Goal: Task Accomplishment & Management: Use online tool/utility

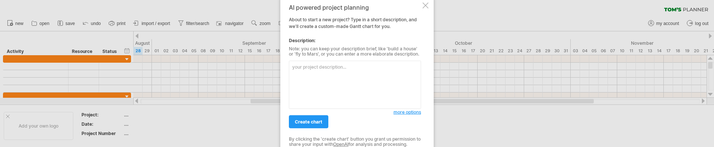
click at [343, 74] on textarea at bounding box center [355, 85] width 132 height 48
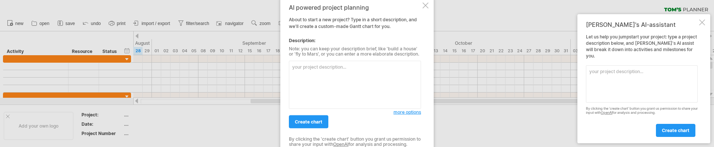
click at [336, 69] on textarea at bounding box center [355, 85] width 132 height 48
paste textarea "1. Reserved Need 2. RP OBS Dispose 3. WSCZ WIP Report"
click at [335, 66] on textarea "1. Reserved Need 2. RP OBS Dispose 3. WSCZ WIP Report" at bounding box center [355, 85] width 132 height 48
click at [291, 67] on textarea "1. Reserved Need 2. RP OBS Dispose 3. WSCZ WIP Report" at bounding box center [355, 85] width 132 height 48
click at [292, 67] on textarea "1. Reserved Need 2. RP OBS Dispose 3. WSCZ WIP Report" at bounding box center [355, 85] width 132 height 48
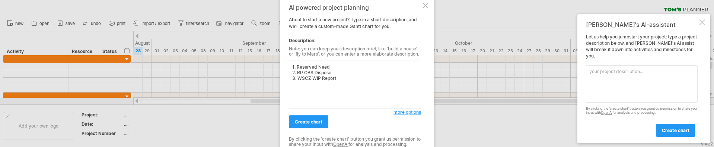
click at [296, 66] on textarea "1. Reserved Need 2. RP OBS Dispose 3. WSCZ WIP Report" at bounding box center [355, 85] width 132 height 48
click at [346, 82] on textarea "1. Reserved Need 2. RP OBS Dispose 3. WSCZ WIP Report" at bounding box center [355, 85] width 132 height 48
click at [292, 66] on textarea "1. Reserved Need 2. RP OBS Dispose 3. WSCZ WIP Report" at bounding box center [355, 85] width 132 height 48
click at [300, 67] on textarea "1. Reserved Need 2. RP OBS Dispose 3. WSCZ WIP Report" at bounding box center [355, 85] width 132 height 48
click at [302, 66] on textarea "1. Reserved Need 2. RP OBS Dispose 3. WSCZ WIP Report" at bounding box center [355, 85] width 132 height 48
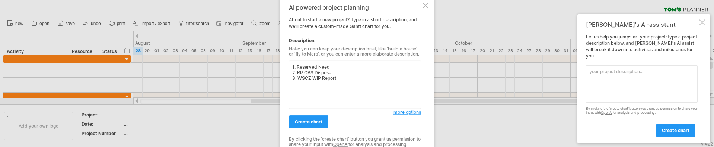
click at [302, 66] on textarea "1. Reserved Need 2. RP OBS Dispose 3. WSCZ WIP Report" at bounding box center [355, 85] width 132 height 48
drag, startPoint x: 297, startPoint y: 76, endPoint x: 283, endPoint y: 79, distance: 13.7
click at [283, 79] on div "AI powered project planning About to start a new project? Type in a short descr…" at bounding box center [356, 73] width 153 height 152
drag, startPoint x: 297, startPoint y: 76, endPoint x: 312, endPoint y: 72, distance: 15.8
click at [297, 76] on textarea "following are the projects' action and period 1. Reserved Need 2. RP OBS Dispos…" at bounding box center [355, 85] width 132 height 48
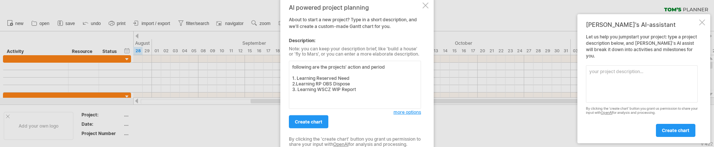
click at [374, 89] on textarea "following are the projects' action and period 1. Learning Reserved Need 2.Learn…" at bounding box center [355, 85] width 132 height 48
click at [375, 77] on textarea "following are the projects' action and period 1. Learning Reserved Need 2.Learn…" at bounding box center [355, 85] width 132 height 48
click at [364, 77] on textarea "following are the projects' action and period 1. Learning Reserved Need from [D…" at bounding box center [355, 85] width 132 height 48
drag, startPoint x: 363, startPoint y: 83, endPoint x: 387, endPoint y: 84, distance: 23.1
click at [387, 84] on textarea "following are the projects' action and period 1. Learning Reserved Need from [D…" at bounding box center [355, 85] width 132 height 48
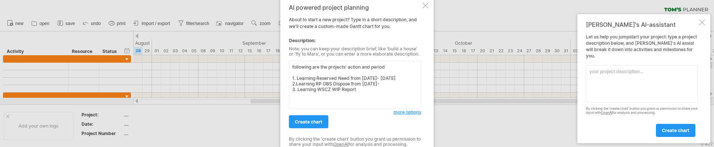
click at [402, 83] on textarea "following are the projects' action and period 1. Learning Reserved Need from [D…" at bounding box center [355, 85] width 132 height 48
paste textarea "September"
click at [388, 93] on textarea "following are the projects' action and period 1. Learning Reserved Need from [D…" at bounding box center [355, 85] width 132 height 48
drag, startPoint x: 352, startPoint y: 83, endPoint x: 387, endPoint y: 85, distance: 35.0
click at [387, 85] on textarea "following are the projects' action and period 1. Learning Reserved Need from [D…" at bounding box center [355, 85] width 132 height 48
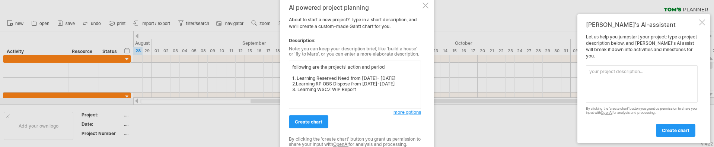
click at [375, 98] on textarea "following are the projects' action and period 1. Learning Reserved Need from [D…" at bounding box center [355, 85] width 132 height 48
click at [377, 96] on textarea "following are the projects' action and period 1. Learning Reserved Need from [D…" at bounding box center [355, 85] width 132 height 48
paste textarea "from September"
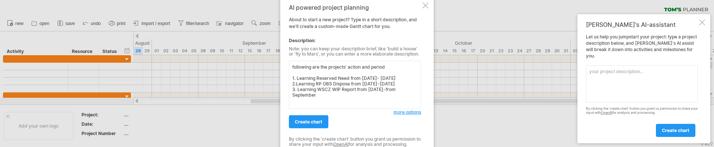
click at [329, 106] on textarea "following are the projects' action and period 1. Learning Reserved Need from [D…" at bounding box center [355, 85] width 132 height 48
click at [365, 102] on textarea "following are the projects' action and period 1. Learning Reserved Need from [D…" at bounding box center [355, 85] width 132 height 48
drag, startPoint x: 356, startPoint y: 88, endPoint x: 356, endPoint y: 96, distance: 7.8
click at [356, 96] on textarea "following are the projects' action and period 1. Learning Reserved Need from [D…" at bounding box center [355, 85] width 132 height 48
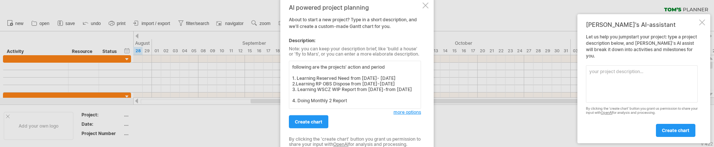
click at [374, 107] on textarea "following are the projects' action and period 1. Learning Reserved Need from [D…" at bounding box center [355, 85] width 132 height 48
paste textarea "from [DATE]-from [DATE]"
click at [391, 99] on textarea "following are the projects' action and period 1. Learning Reserved Need from [D…" at bounding box center [355, 85] width 132 height 48
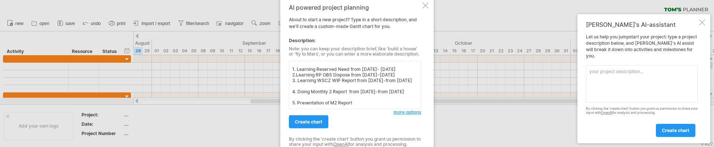
drag, startPoint x: 360, startPoint y: 90, endPoint x: 381, endPoint y: 96, distance: 22.2
click at [381, 96] on textarea "following are the projects' action and period 1. Learning Reserved Need from [D…" at bounding box center [355, 85] width 132 height 48
click at [379, 107] on textarea "following are the projects' action and period 1. Learning Reserved Need from [D…" at bounding box center [355, 85] width 132 height 48
paste textarea "from [DATE]-from [DATE]"
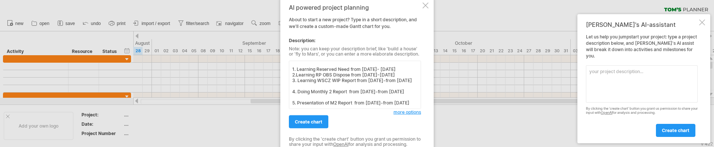
click at [393, 99] on textarea "following are the projects' action and period 1. Learning Reserved Need from [D…" at bounding box center [355, 85] width 132 height 48
click at [343, 105] on textarea "following are the projects' action and period 1. Learning Reserved Need from [D…" at bounding box center [355, 85] width 132 height 48
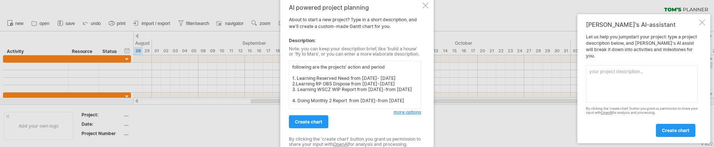
click at [316, 83] on textarea "following are the projects' action and period 1. Learning Reserved Need from [D…" at bounding box center [355, 85] width 132 height 48
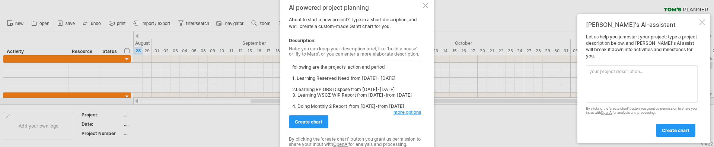
click at [330, 99] on textarea "following are the projects' action and period 1. Learning Reserved Need from [D…" at bounding box center [355, 85] width 132 height 48
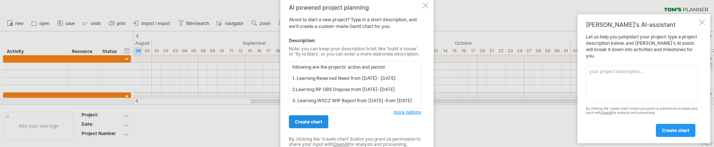
type textarea "following are the projects' action and period 1. Learning Reserved Need from [D…"
click at [321, 122] on span "create chart" at bounding box center [309, 122] width 28 height 6
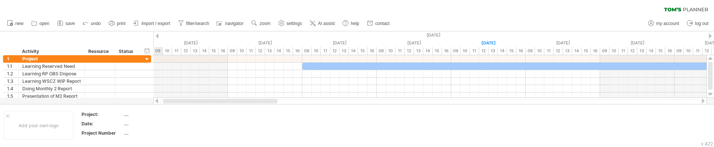
drag, startPoint x: 272, startPoint y: 101, endPoint x: 236, endPoint y: 102, distance: 35.4
click at [236, 102] on div at bounding box center [220, 101] width 114 height 4
click at [328, 22] on span "AI assist" at bounding box center [326, 23] width 17 height 5
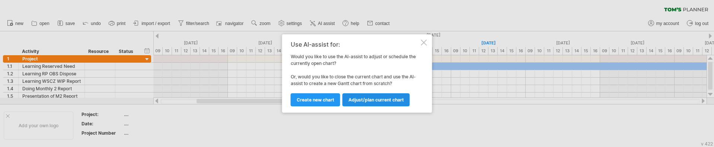
click at [395, 100] on span "Adjust/plan current chart" at bounding box center [376, 100] width 55 height 6
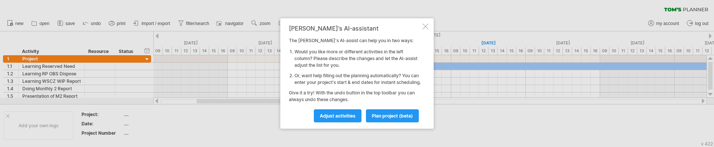
drag, startPoint x: 325, startPoint y: 47, endPoint x: 381, endPoint y: 49, distance: 55.9
click at [381, 49] on li "Would you like more or different activities in the left column? Please describe…" at bounding box center [358, 58] width 127 height 20
click at [343, 115] on link "Adjust activities" at bounding box center [338, 115] width 48 height 13
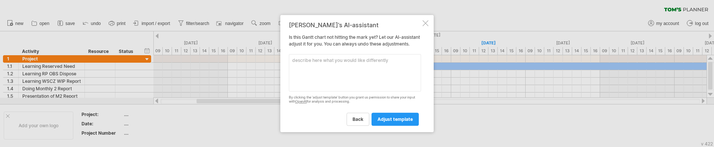
click at [351, 72] on textarea at bounding box center [355, 72] width 132 height 37
type textarea "i"
type textarea "I"
type textarea "i"
type textarea "I DON'T WANT the "Hours" showed on the tablet"
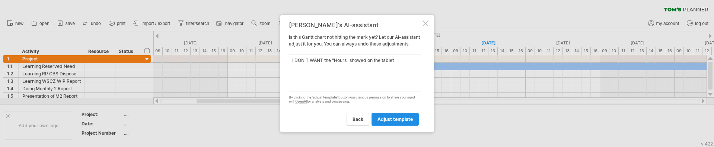
click at [387, 117] on link "adjust template" at bounding box center [395, 118] width 47 height 13
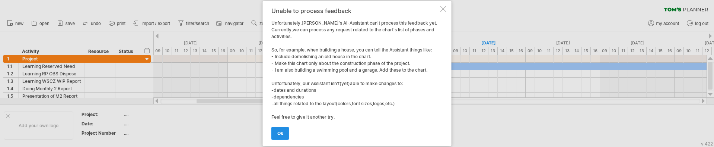
click at [284, 133] on link "ok" at bounding box center [281, 133] width 18 height 13
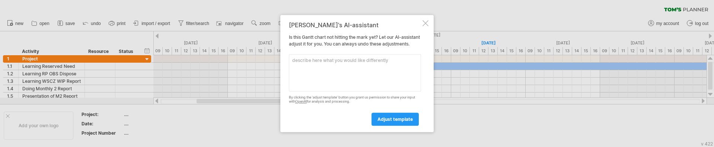
click at [428, 20] on div at bounding box center [426, 23] width 6 height 6
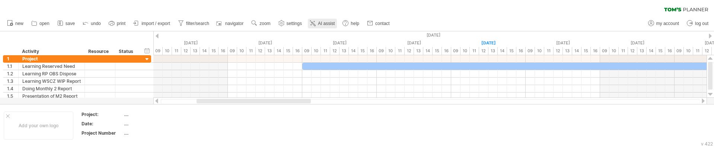
click at [322, 20] on link "AI assist" at bounding box center [322, 24] width 29 height 10
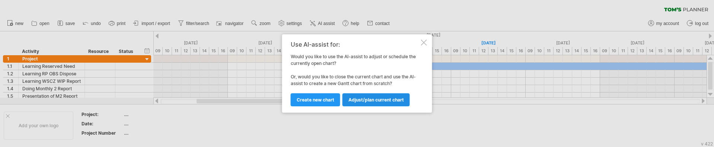
click at [390, 103] on link "Adjust/plan current chart" at bounding box center [376, 99] width 67 height 13
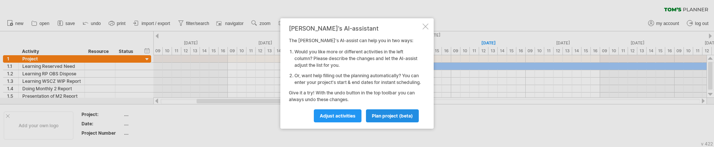
click at [395, 122] on link "plan project (beta)" at bounding box center [392, 115] width 53 height 13
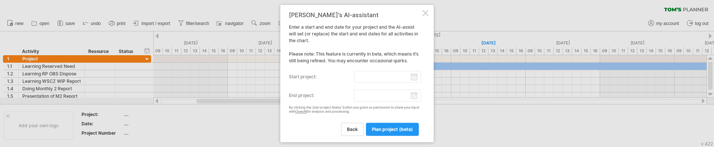
click at [427, 17] on div "[PERSON_NAME]'s AI-assistant Enter a start and end date for your project and th…" at bounding box center [356, 73] width 153 height 137
click at [427, 11] on div at bounding box center [426, 13] width 6 height 6
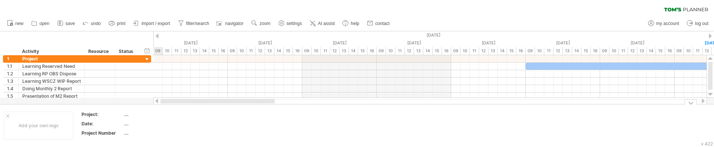
drag, startPoint x: 267, startPoint y: 101, endPoint x: 167, endPoint y: 114, distance: 100.7
click at [167, 115] on div "Trying to reach [DOMAIN_NAME] Connected again... 0% clear filter new 1" at bounding box center [357, 73] width 714 height 147
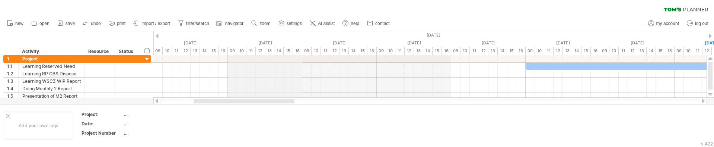
click at [267, 51] on div "13" at bounding box center [269, 51] width 9 height 8
click at [299, 50] on div "16" at bounding box center [297, 51] width 9 height 8
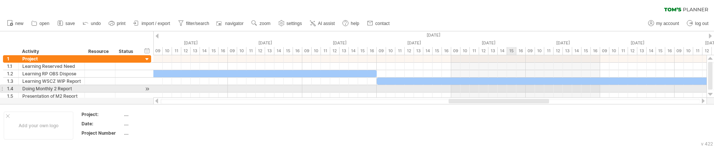
drag, startPoint x: 255, startPoint y: 100, endPoint x: 509, endPoint y: 86, distance: 255.1
click at [509, 86] on div "Trying to reach [DOMAIN_NAME] Connected again... 0% clear filter new 1" at bounding box center [357, 73] width 714 height 147
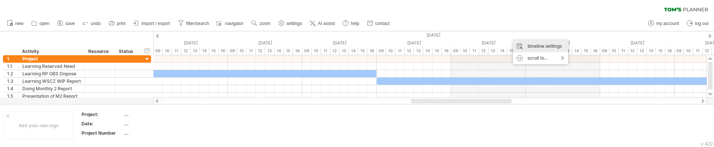
click at [546, 45] on div "timeline settings" at bounding box center [540, 46] width 55 height 12
select select "*"
select select "**"
select select "*"
select select "******"
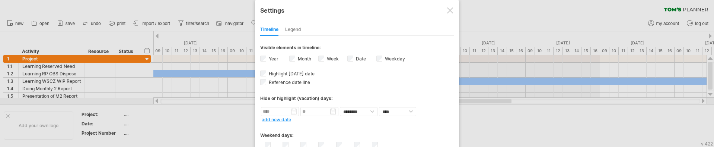
click at [297, 28] on div "Legend" at bounding box center [293, 30] width 16 height 12
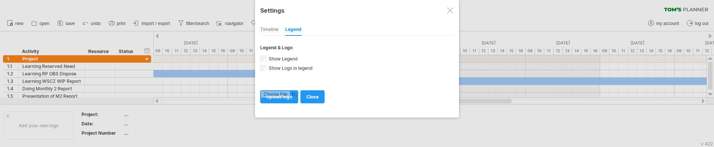
click at [269, 31] on div "Timeline" at bounding box center [269, 30] width 18 height 12
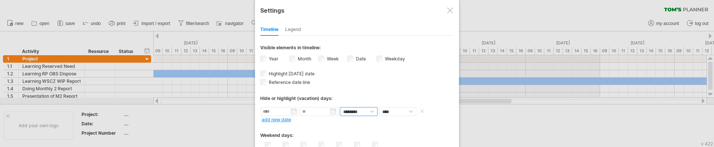
click at [372, 113] on select "******** ********" at bounding box center [359, 111] width 38 height 9
click at [430, 121] on div "from to repeat hide/color ******** ******** **** ***** add new date" at bounding box center [357, 114] width 194 height 16
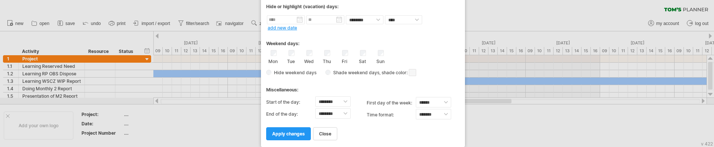
drag, startPoint x: 412, startPoint y: 8, endPoint x: 415, endPoint y: -16, distance: 24.1
click at [415, 0] on html "progress(100%) Trying to reach [DOMAIN_NAME] Connected again... 0% clear filter…" at bounding box center [357, 74] width 714 height 148
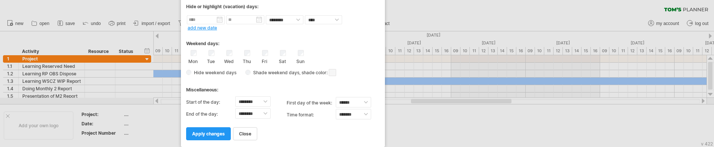
click at [335, 84] on div "Miscellaneous:" at bounding box center [283, 87] width 194 height 15
click at [254, 104] on select "******** ******** ******** ******** ******** ******** ******** ******** *******…" at bounding box center [252, 101] width 35 height 10
select select "*"
click at [235, 96] on select "******** ******** ******** ******** ******** ******** ******** ******** *******…" at bounding box center [252, 101] width 35 height 10
click at [253, 108] on select "******** ******** ******** ******** ******** ******** ******** ******** *******…" at bounding box center [252, 113] width 35 height 10
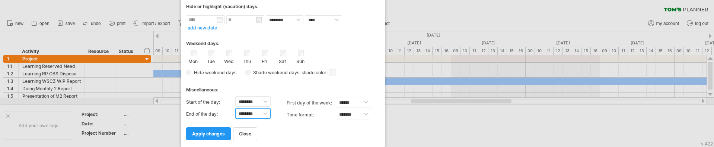
click at [255, 108] on select "******** ******** ******** ******** ******** ******** ******** ******** *******…" at bounding box center [252, 113] width 35 height 10
click at [257, 113] on select "******** ******** ******** ******** ******** ******** ******** ******** *******…" at bounding box center [252, 113] width 35 height 10
click at [255, 112] on select "******** ******** ******** ******** ******** ******** ******** ******** *******…" at bounding box center [252, 113] width 35 height 10
click at [260, 114] on select "******** ******** ******** ******** ******** ******** ******** ******** *******…" at bounding box center [252, 113] width 35 height 10
click at [268, 115] on select "******** ******** ******** ******** ******** ******** ******** ******** *******…" at bounding box center [252, 113] width 35 height 10
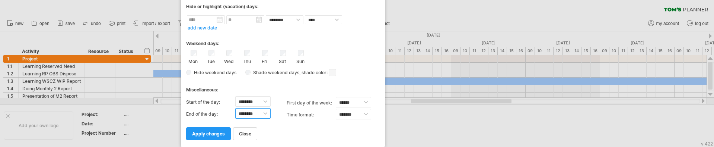
select select "*"
click at [235, 108] on select "******** ******** ******** ******** ******** ******** ******** ******** *******…" at bounding box center [252, 113] width 35 height 10
click at [200, 135] on span "apply changes" at bounding box center [208, 134] width 33 height 6
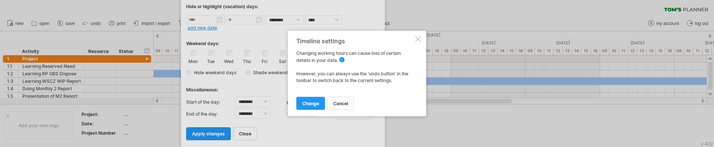
click at [313, 104] on span "change" at bounding box center [310, 104] width 17 height 6
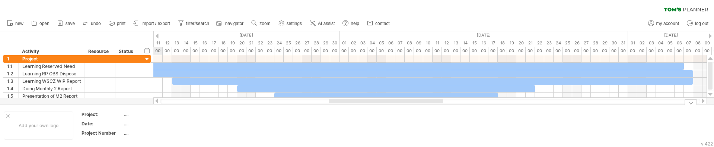
drag, startPoint x: 361, startPoint y: 101, endPoint x: 366, endPoint y: 106, distance: 7.4
click at [366, 106] on div "Trying to reach [DOMAIN_NAME] Connected again... 0% clear filter new 1" at bounding box center [357, 73] width 714 height 147
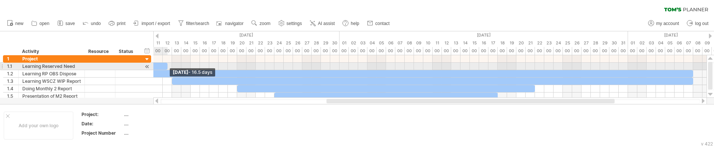
drag, startPoint x: 683, startPoint y: 66, endPoint x: 166, endPoint y: 70, distance: 516.2
click at [166, 70] on div "[DATE] - 16.5 days" at bounding box center [429, 76] width 553 height 42
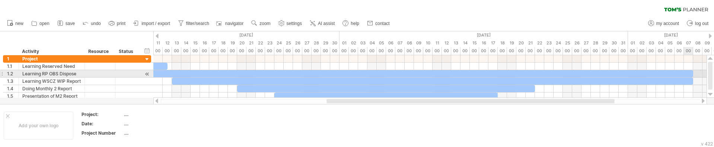
click at [691, 72] on div at bounding box center [396, 73] width 596 height 7
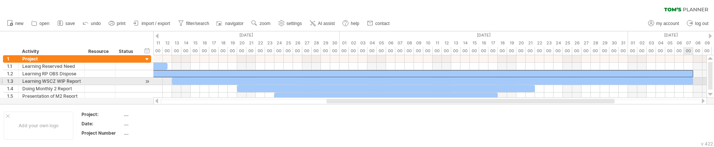
click at [690, 82] on div at bounding box center [432, 80] width 521 height 7
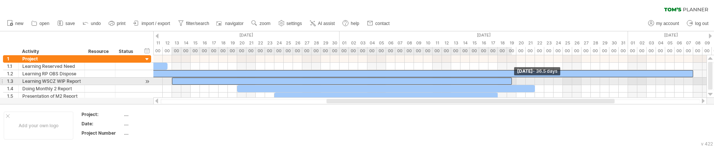
drag, startPoint x: 692, startPoint y: 79, endPoint x: 616, endPoint y: 76, distance: 76.0
click at [511, 83] on span at bounding box center [512, 80] width 3 height 7
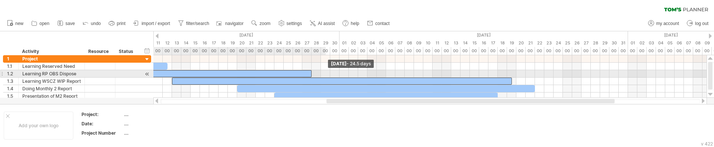
drag, startPoint x: 693, startPoint y: 74, endPoint x: 296, endPoint y: 77, distance: 397.4
click at [296, 77] on div "[DATE] - 24.5 days [DATE]" at bounding box center [429, 76] width 553 height 42
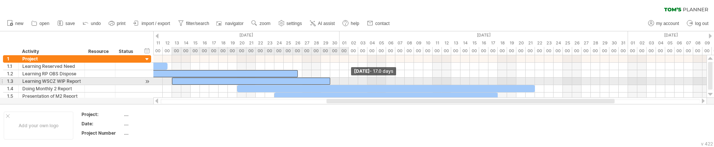
drag, startPoint x: 511, startPoint y: 79, endPoint x: 309, endPoint y: 78, distance: 201.9
click at [309, 78] on div at bounding box center [251, 80] width 158 height 7
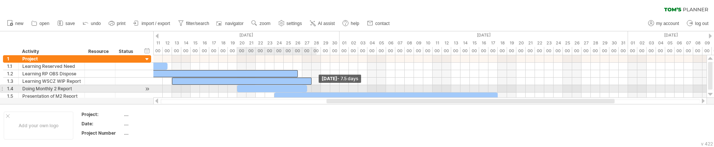
drag, startPoint x: 535, startPoint y: 87, endPoint x: 264, endPoint y: 88, distance: 270.8
click at [306, 88] on span at bounding box center [307, 88] width 3 height 7
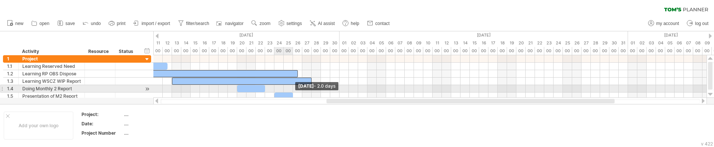
drag, startPoint x: 498, startPoint y: 93, endPoint x: 293, endPoint y: 92, distance: 205.6
click at [293, 92] on div "[DATE] - 2.0 days [DATE]" at bounding box center [429, 76] width 553 height 42
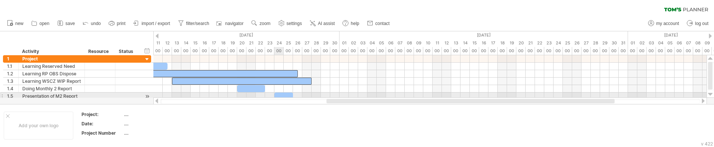
click at [277, 93] on div at bounding box center [283, 95] width 19 height 7
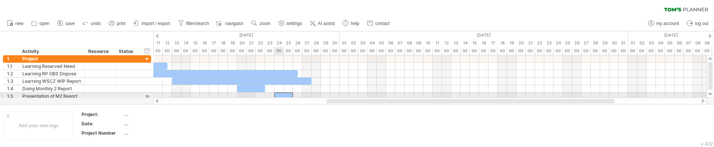
scroll to position [1, 0]
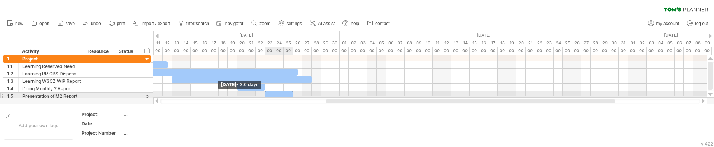
drag, startPoint x: 275, startPoint y: 93, endPoint x: 266, endPoint y: 92, distance: 9.0
click at [266, 92] on span at bounding box center [265, 94] width 3 height 7
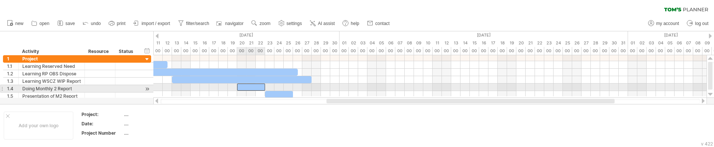
click at [254, 86] on div at bounding box center [251, 86] width 28 height 7
click at [265, 85] on span at bounding box center [265, 86] width 3 height 7
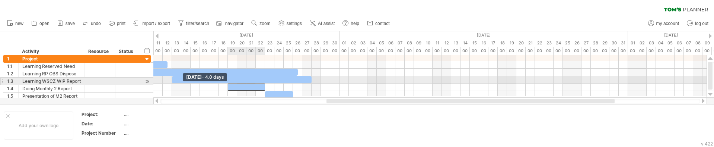
drag, startPoint x: 238, startPoint y: 85, endPoint x: 228, endPoint y: 85, distance: 10.1
click at [228, 85] on span at bounding box center [227, 86] width 3 height 7
click at [307, 78] on div at bounding box center [242, 79] width 140 height 7
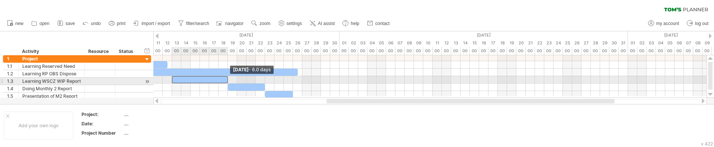
drag, startPoint x: 311, startPoint y: 77, endPoint x: 225, endPoint y: 78, distance: 86.0
click at [225, 78] on div at bounding box center [200, 79] width 56 height 7
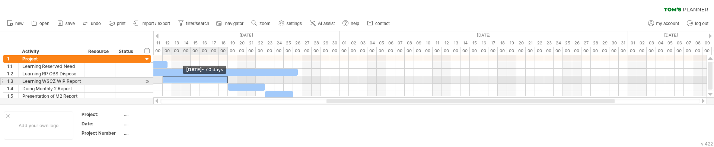
drag, startPoint x: 173, startPoint y: 79, endPoint x: 162, endPoint y: 79, distance: 10.8
click at [162, 79] on span at bounding box center [162, 79] width 3 height 7
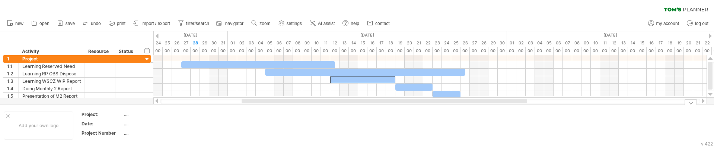
drag, startPoint x: 398, startPoint y: 100, endPoint x: 333, endPoint y: 92, distance: 65.7
click at [312, 104] on div "Trying to reach [DOMAIN_NAME] Connected again... 0% clear filter new 1" at bounding box center [357, 73] width 714 height 147
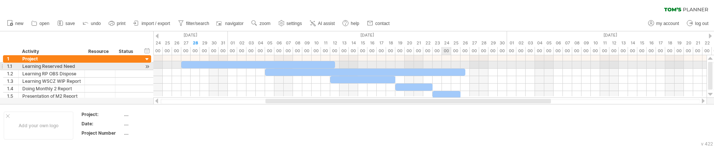
click at [444, 68] on div at bounding box center [429, 64] width 553 height 7
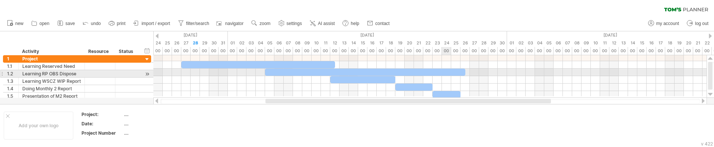
drag, startPoint x: 451, startPoint y: 72, endPoint x: 457, endPoint y: 71, distance: 6.4
click at [451, 72] on div at bounding box center [365, 72] width 200 height 7
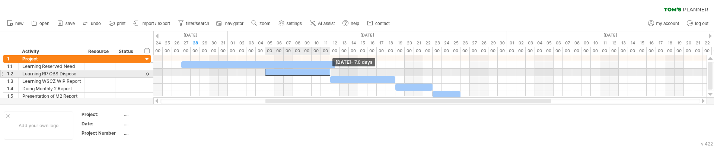
drag, startPoint x: 466, startPoint y: 72, endPoint x: 330, endPoint y: 73, distance: 135.6
click at [330, 73] on span at bounding box center [330, 72] width 3 height 7
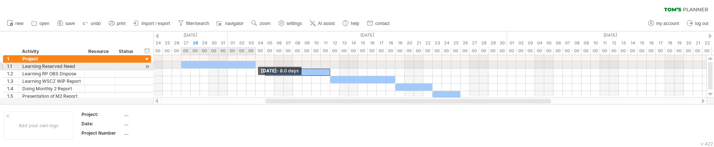
drag, startPoint x: 334, startPoint y: 63, endPoint x: 253, endPoint y: 65, distance: 81.2
click at [253, 65] on div at bounding box center [218, 64] width 74 height 7
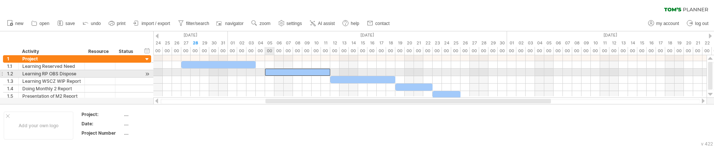
click at [270, 71] on div at bounding box center [297, 72] width 65 height 7
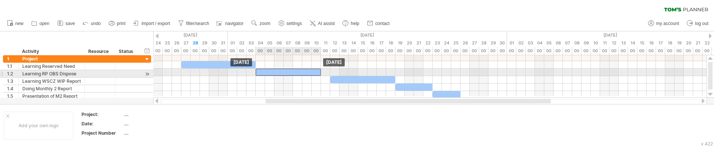
drag, startPoint x: 264, startPoint y: 72, endPoint x: 258, endPoint y: 72, distance: 6.7
click at [258, 72] on div at bounding box center [288, 72] width 65 height 7
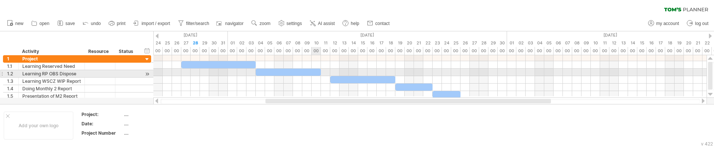
click at [315, 73] on div at bounding box center [288, 72] width 65 height 7
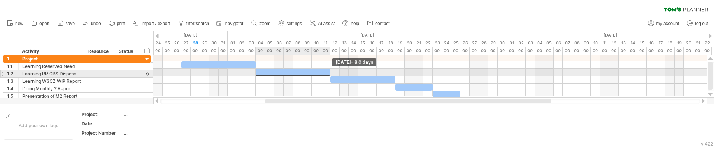
drag, startPoint x: 321, startPoint y: 71, endPoint x: 330, endPoint y: 71, distance: 9.3
click at [330, 71] on span at bounding box center [330, 72] width 3 height 7
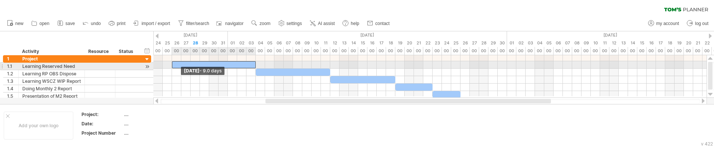
drag, startPoint x: 182, startPoint y: 64, endPoint x: 172, endPoint y: 64, distance: 10.4
click at [172, 64] on span at bounding box center [172, 64] width 3 height 7
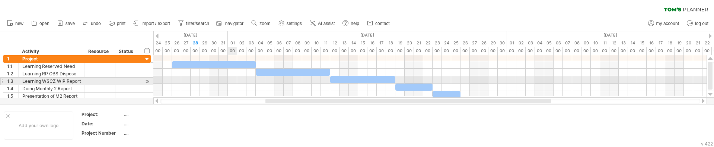
click at [229, 83] on div at bounding box center [429, 79] width 553 height 7
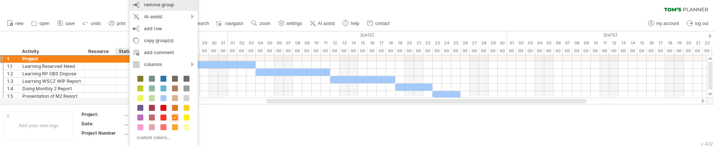
click at [168, 7] on span "remove group" at bounding box center [159, 5] width 30 height 6
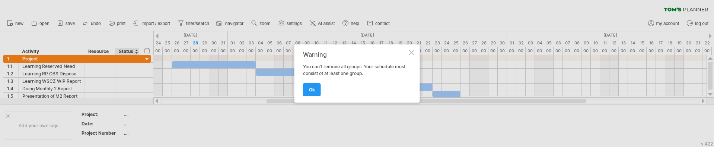
click at [413, 51] on div at bounding box center [412, 53] width 6 height 6
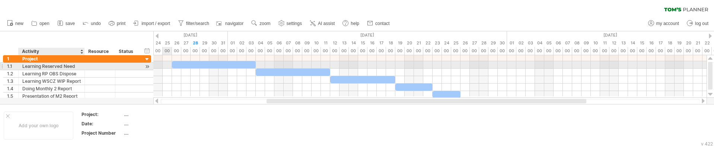
click at [63, 66] on div "Learning Reserved Need" at bounding box center [51, 66] width 58 height 7
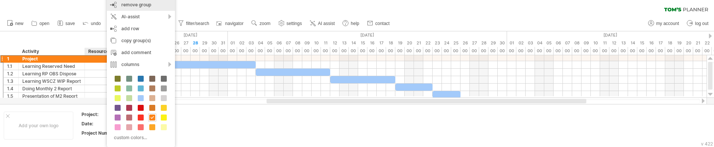
click at [156, 5] on div "remove group remove selected groups" at bounding box center [141, 5] width 68 height 12
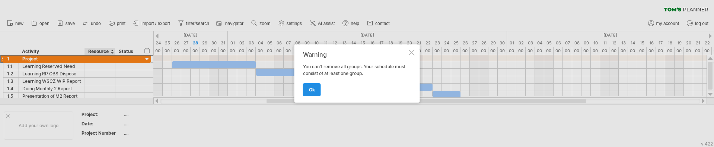
click at [304, 92] on link "ok" at bounding box center [312, 89] width 18 height 13
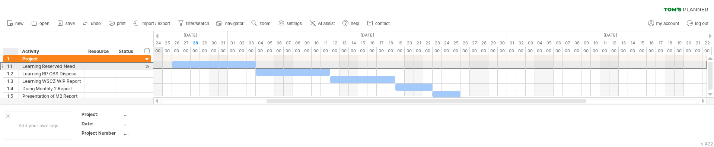
click at [14, 67] on div "1.1" at bounding box center [12, 66] width 11 height 7
click at [12, 66] on div "1.1" at bounding box center [12, 66] width 11 height 7
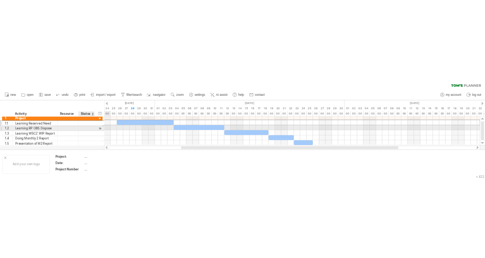
scroll to position [0, 0]
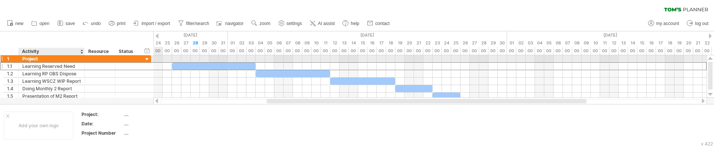
click at [33, 58] on div "Project" at bounding box center [51, 58] width 58 height 7
click at [33, 58] on input "*******" at bounding box center [51, 58] width 58 height 7
click at [23, 60] on input "*******" at bounding box center [51, 58] width 58 height 7
drag, startPoint x: 40, startPoint y: 56, endPoint x: -122, endPoint y: 58, distance: 162.0
click at [0, 58] on html "progress(100%) Trying to reach [DOMAIN_NAME] Connected again... 0% clear filter…" at bounding box center [357, 74] width 714 height 148
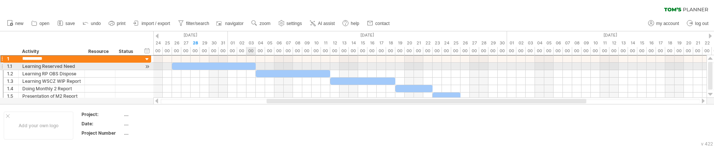
click at [248, 66] on div at bounding box center [214, 66] width 84 height 7
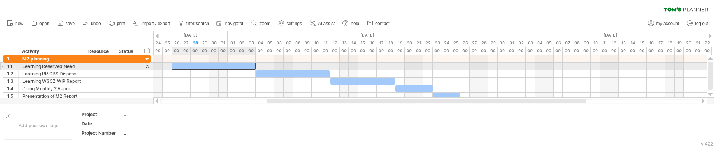
click at [250, 66] on div at bounding box center [214, 66] width 84 height 7
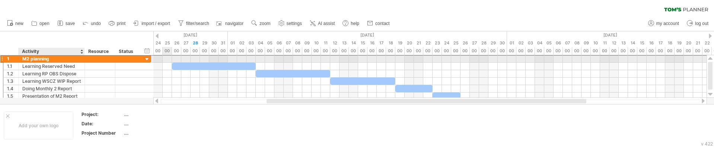
click at [41, 60] on div "M2 planning" at bounding box center [51, 58] width 58 height 7
click at [31, 58] on input "**********" at bounding box center [51, 58] width 58 height 7
click at [73, 58] on input "**********" at bounding box center [51, 58] width 58 height 7
click at [31, 59] on input "*******" at bounding box center [51, 58] width 58 height 7
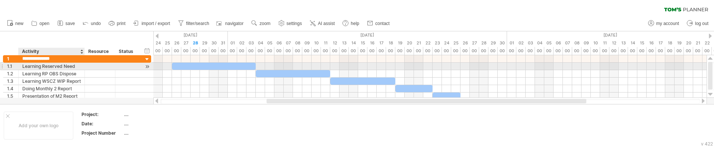
type input "**********"
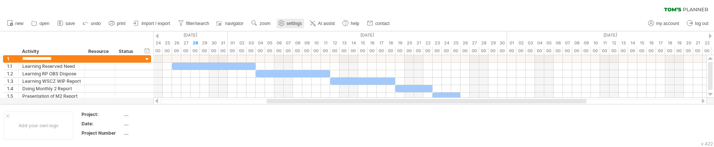
click at [298, 24] on span "settings" at bounding box center [294, 23] width 15 height 5
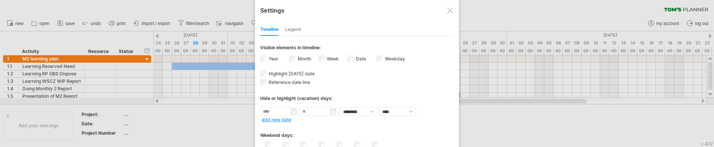
click at [448, 12] on div at bounding box center [450, 10] width 6 height 6
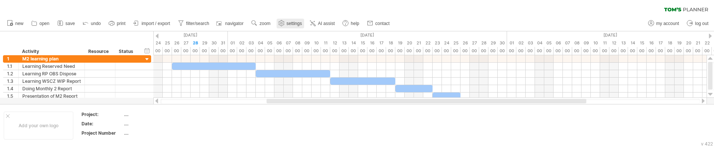
click at [298, 23] on span "settings" at bounding box center [294, 23] width 15 height 5
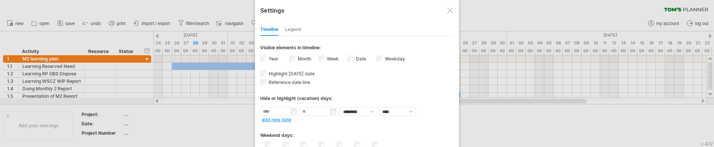
click at [390, 89] on div "Hide or highlight (vacation) days:" at bounding box center [357, 95] width 194 height 18
click at [535, 126] on div at bounding box center [357, 73] width 714 height 147
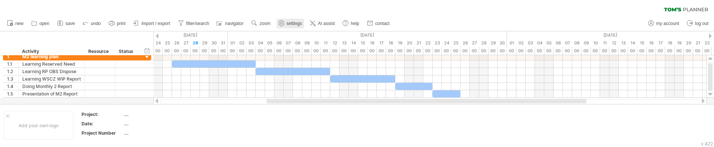
click at [293, 25] on span "settings" at bounding box center [294, 23] width 15 height 5
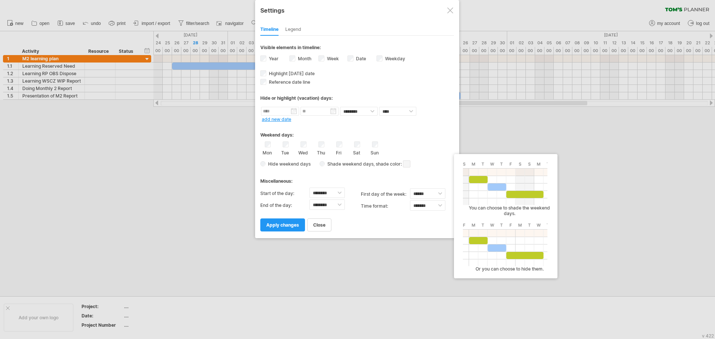
click at [288, 146] on span "Hide weekend days" at bounding box center [288, 164] width 45 height 6
click at [267, 146] on span "Hide weekend days" at bounding box center [288, 164] width 45 height 6
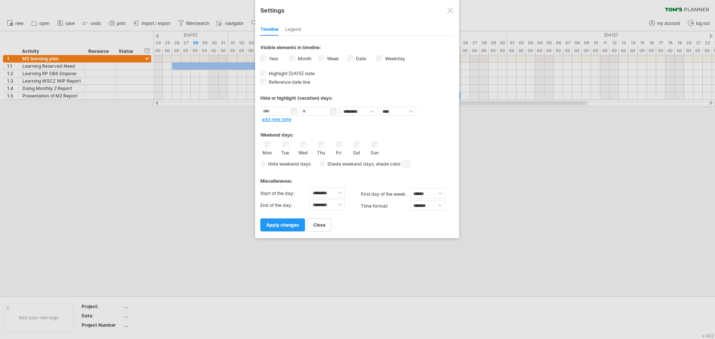
click at [258, 146] on div "**********" at bounding box center [357, 119] width 204 height 238
click at [291, 146] on span "apply changes" at bounding box center [282, 225] width 33 height 6
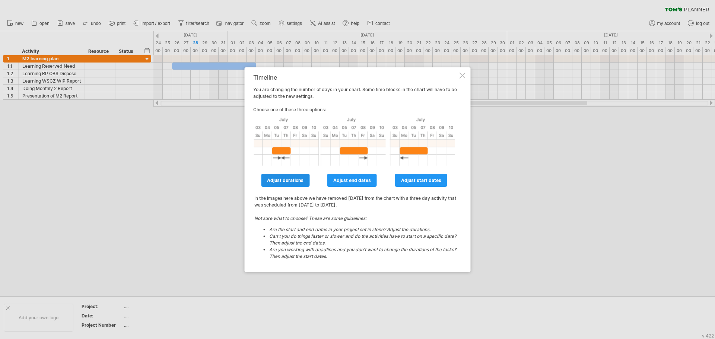
click at [293, 146] on span "adjust durations" at bounding box center [285, 181] width 36 height 6
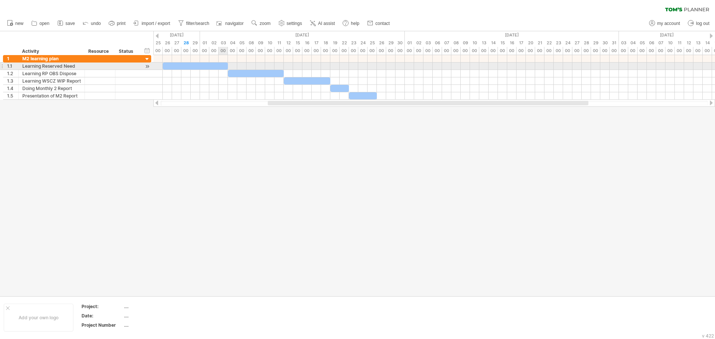
click at [223, 66] on div at bounding box center [195, 66] width 65 height 7
click at [62, 66] on div "Learning Reserved Need" at bounding box center [51, 66] width 58 height 7
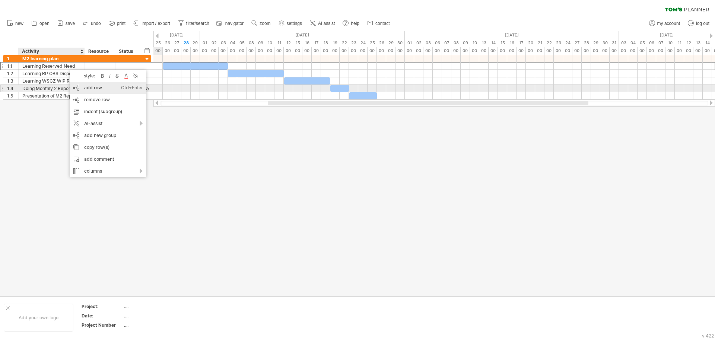
click at [116, 89] on div "add row Ctrl+Enter Cmd+Enter" at bounding box center [108, 88] width 77 height 12
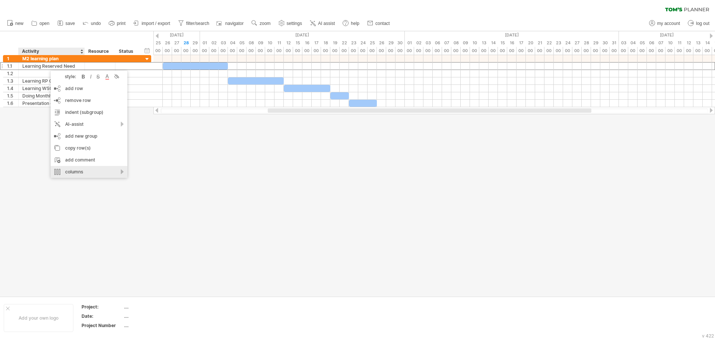
click at [111, 146] on div "columns" at bounding box center [89, 172] width 77 height 12
click at [163, 146] on div "add new column" at bounding box center [149, 182] width 69 height 12
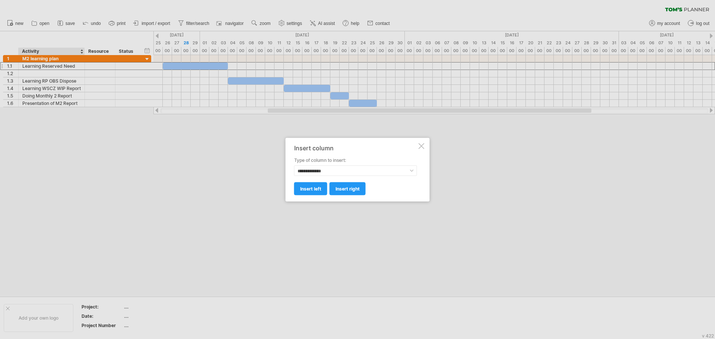
click at [422, 142] on div "**********" at bounding box center [358, 170] width 144 height 64
click at [419, 146] on div at bounding box center [422, 146] width 6 height 6
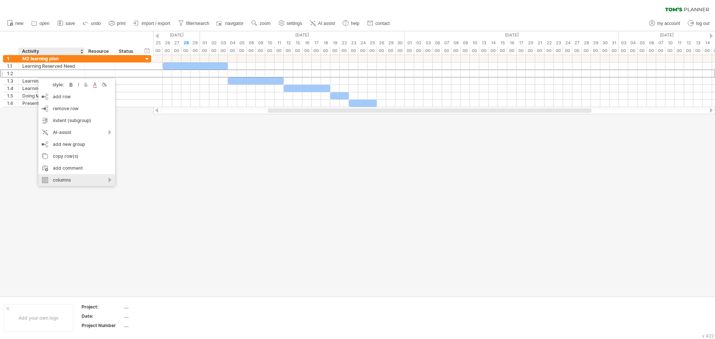
click at [95, 146] on div "columns" at bounding box center [76, 180] width 77 height 12
click at [137, 146] on div "add new column" at bounding box center [132, 187] width 69 height 12
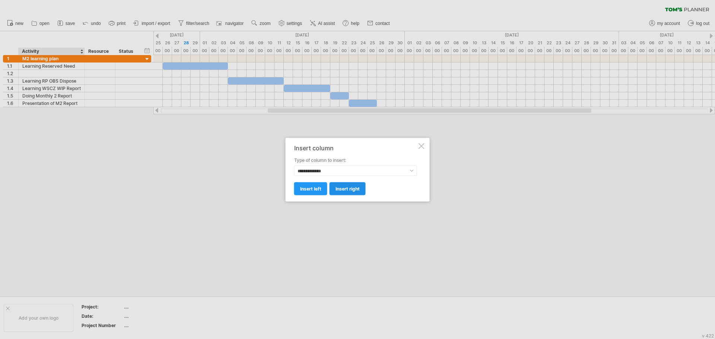
click at [349, 146] on link "insert right" at bounding box center [348, 188] width 36 height 13
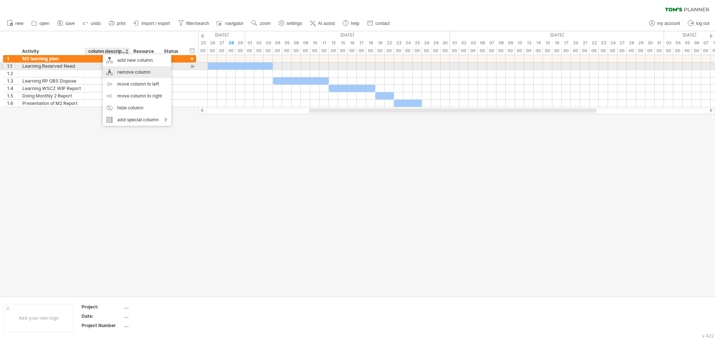
click at [124, 70] on div "remove column" at bounding box center [137, 72] width 69 height 12
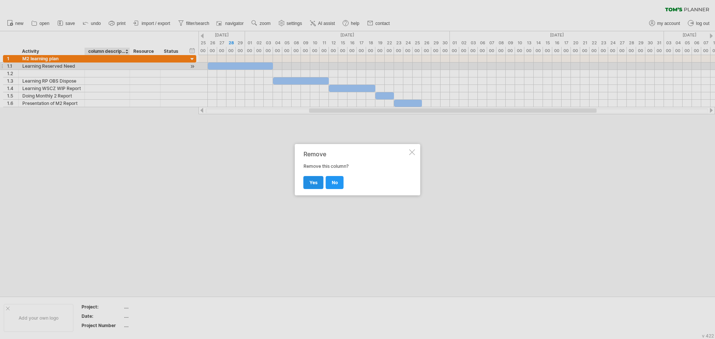
click at [316, 146] on span "yes" at bounding box center [313, 183] width 8 height 6
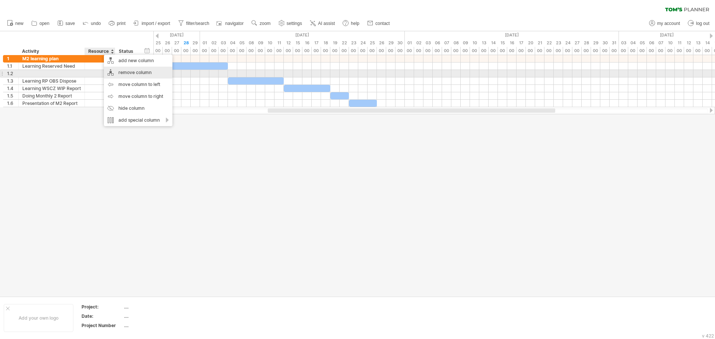
click at [136, 73] on div "remove column" at bounding box center [138, 73] width 69 height 12
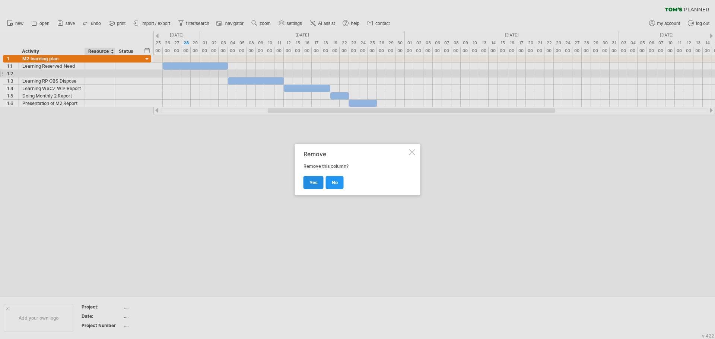
click at [311, 146] on span "yes" at bounding box center [313, 183] width 8 height 6
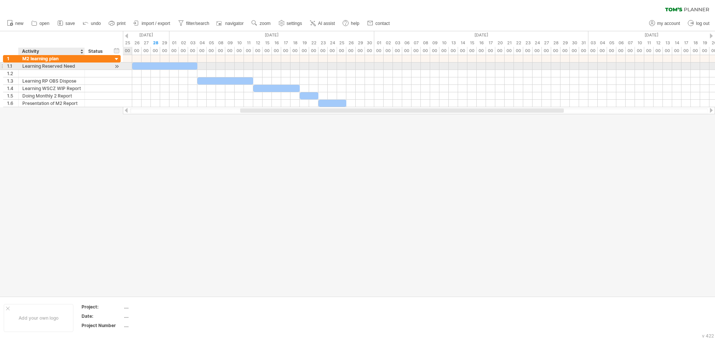
click at [50, 67] on div "Learning Reserved Need" at bounding box center [51, 66] width 58 height 7
click at [65, 72] on div at bounding box center [51, 73] width 58 height 7
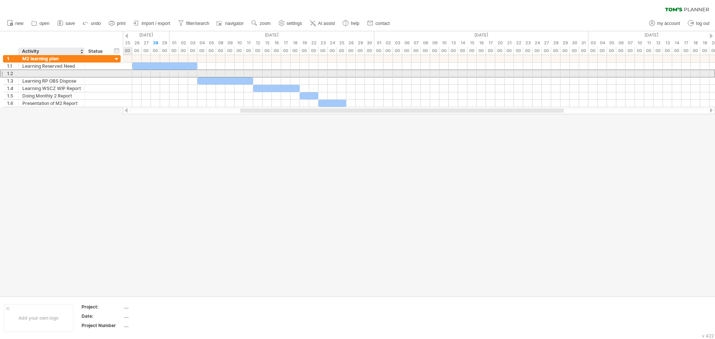
click at [66, 74] on input "text" at bounding box center [51, 73] width 58 height 7
click at [80, 73] on input "text" at bounding box center [51, 73] width 58 height 7
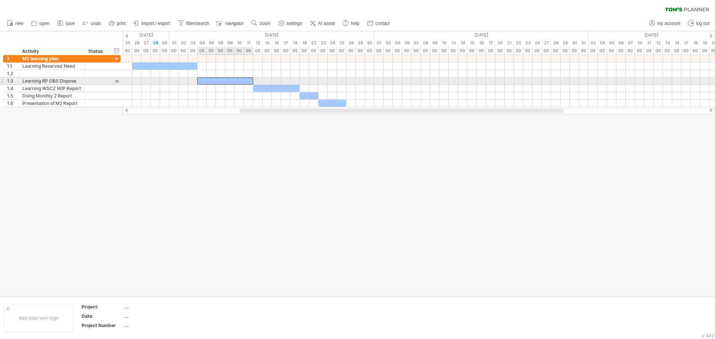
click at [216, 83] on div at bounding box center [225, 80] width 56 height 7
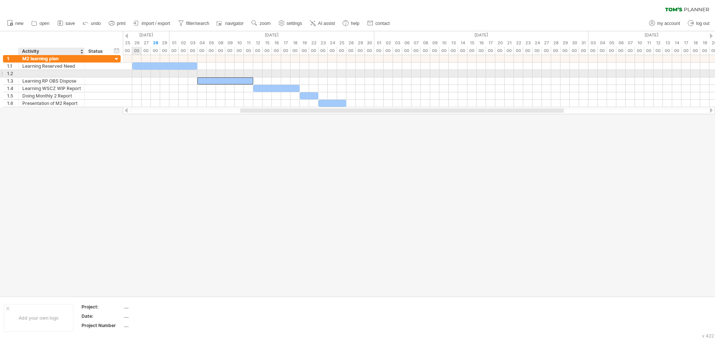
click at [77, 77] on div "1.2" at bounding box center [62, 73] width 118 height 7
click at [48, 71] on div at bounding box center [51, 73] width 58 height 7
click at [48, 71] on input "text" at bounding box center [51, 73] width 58 height 7
click at [48, 73] on input "text" at bounding box center [51, 73] width 58 height 7
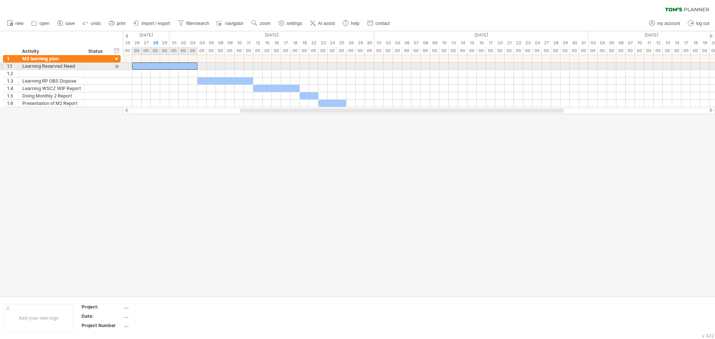
click at [191, 67] on div at bounding box center [164, 66] width 65 height 7
click at [194, 67] on div at bounding box center [164, 66] width 65 height 7
click at [216, 63] on div at bounding box center [419, 66] width 592 height 7
click at [193, 64] on div at bounding box center [164, 66] width 65 height 7
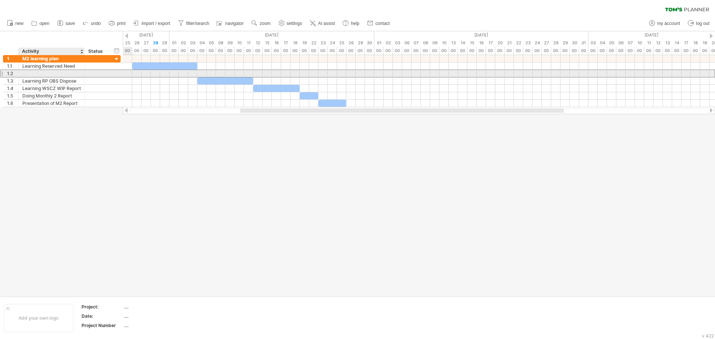
click at [56, 72] on div at bounding box center [51, 73] width 58 height 7
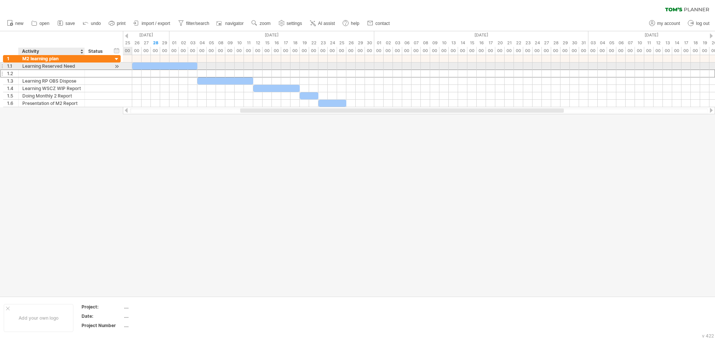
click at [60, 66] on div "Learning Reserved Need" at bounding box center [51, 66] width 58 height 7
click at [61, 74] on div at bounding box center [51, 73] width 58 height 7
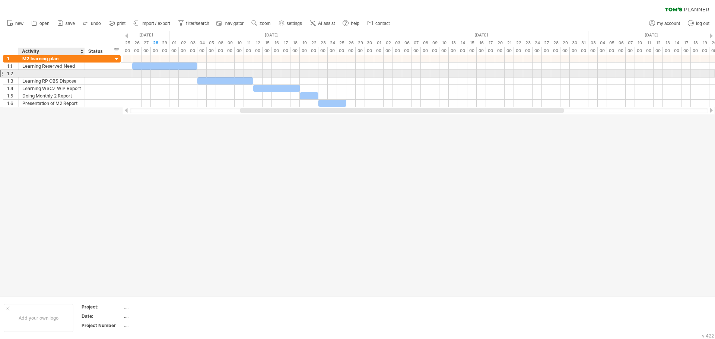
click at [55, 75] on input "text" at bounding box center [51, 73] width 58 height 7
click at [69, 74] on div at bounding box center [51, 73] width 58 height 7
click at [69, 74] on input "text" at bounding box center [51, 73] width 58 height 7
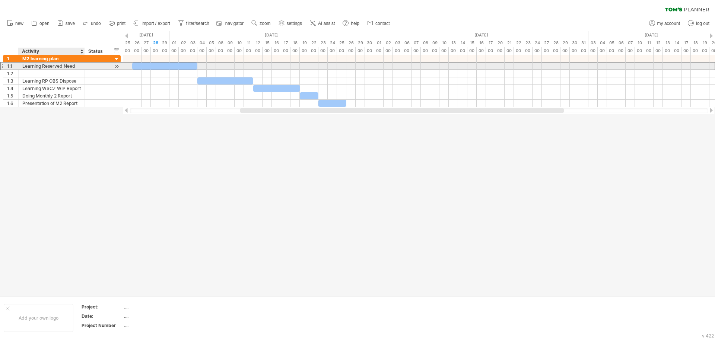
click at [69, 69] on div "Learning Reserved Need" at bounding box center [51, 66] width 58 height 7
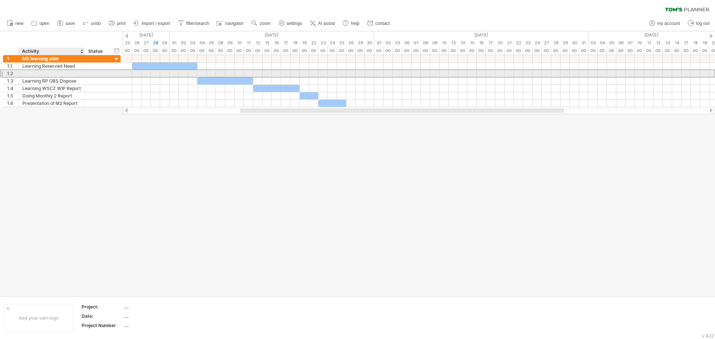
click at [72, 74] on div at bounding box center [51, 73] width 58 height 7
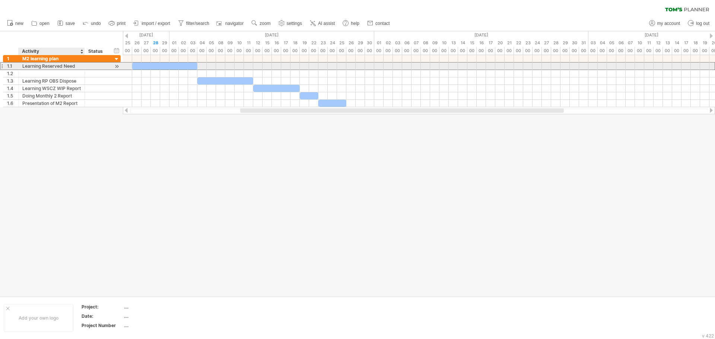
click at [76, 66] on div "Learning Reserved Need" at bounding box center [51, 66] width 58 height 7
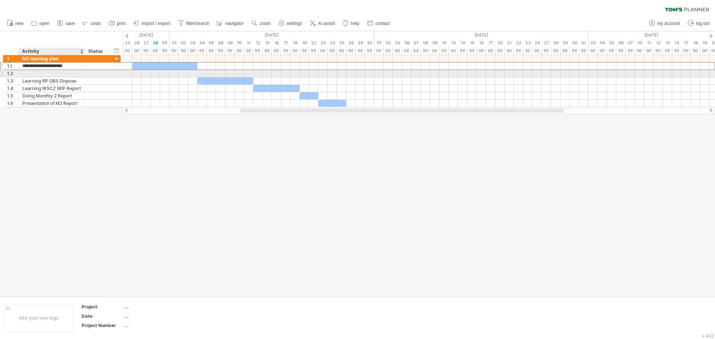
click at [75, 72] on div at bounding box center [51, 73] width 58 height 7
click at [102, 64] on div at bounding box center [97, 66] width 16 height 7
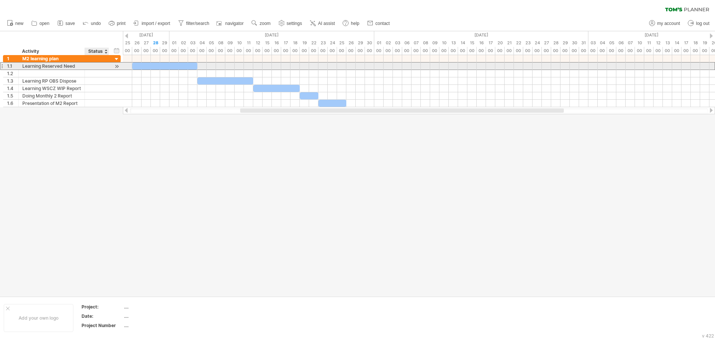
click at [105, 67] on div at bounding box center [97, 66] width 24 height 7
click at [98, 66] on div at bounding box center [97, 66] width 16 height 7
click at [94, 66] on input "text" at bounding box center [97, 66] width 16 height 7
click at [119, 66] on div at bounding box center [116, 67] width 7 height 8
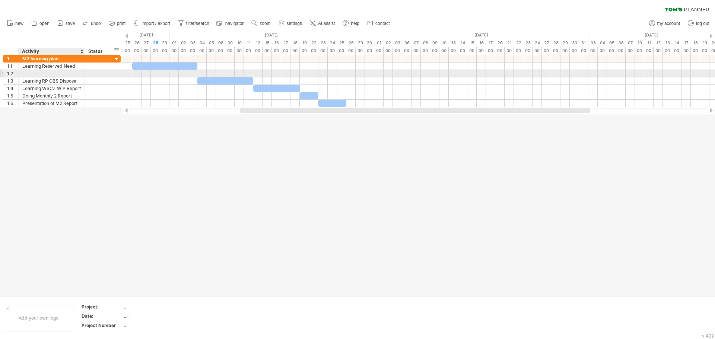
click at [54, 71] on div at bounding box center [51, 73] width 58 height 7
click at [61, 72] on input "text" at bounding box center [51, 73] width 58 height 7
click at [63, 73] on input "text" at bounding box center [51, 73] width 58 height 7
click at [63, 74] on input "text" at bounding box center [51, 73] width 58 height 7
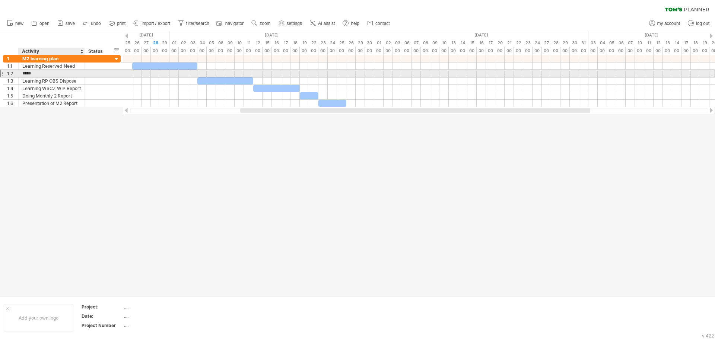
type input "******"
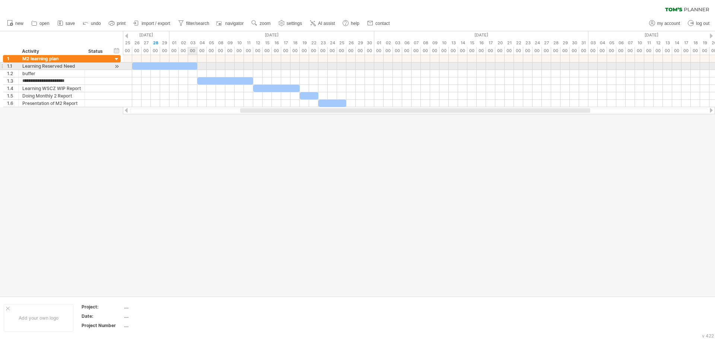
click at [192, 67] on div at bounding box center [164, 66] width 65 height 7
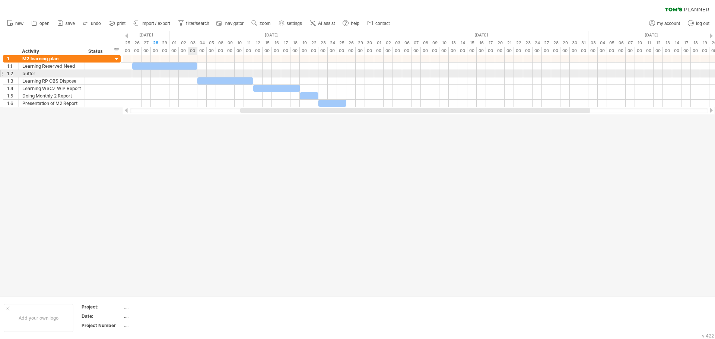
click at [192, 73] on div at bounding box center [419, 73] width 592 height 7
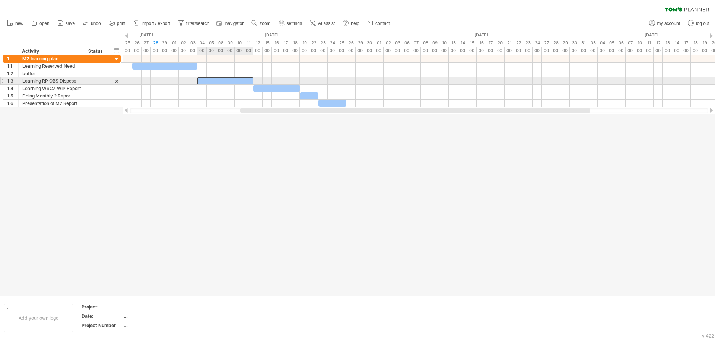
click at [222, 82] on div at bounding box center [225, 80] width 56 height 7
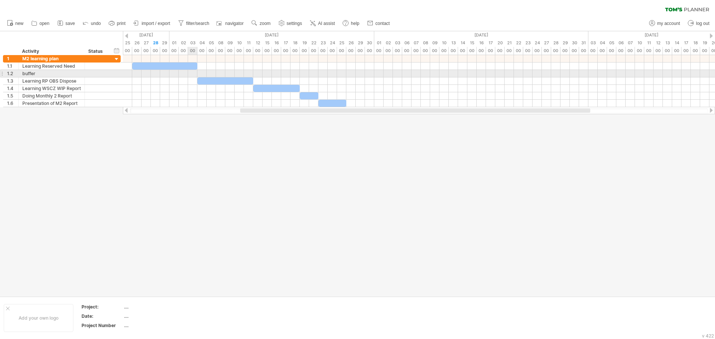
click at [190, 73] on div at bounding box center [419, 73] width 592 height 7
click at [196, 73] on div at bounding box center [419, 73] width 592 height 7
click at [48, 74] on div "buffer" at bounding box center [51, 73] width 58 height 7
click at [55, 73] on input "******" at bounding box center [51, 73] width 58 height 7
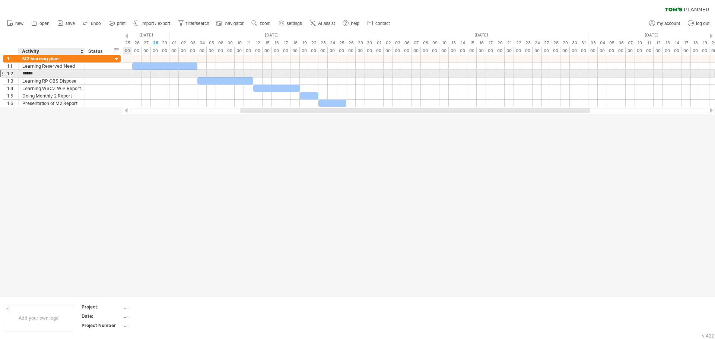
click at [71, 76] on input "******" at bounding box center [51, 73] width 58 height 7
click at [151, 74] on div at bounding box center [419, 73] width 592 height 7
click at [190, 74] on div at bounding box center [419, 73] width 592 height 7
click at [193, 74] on div at bounding box center [419, 73] width 592 height 7
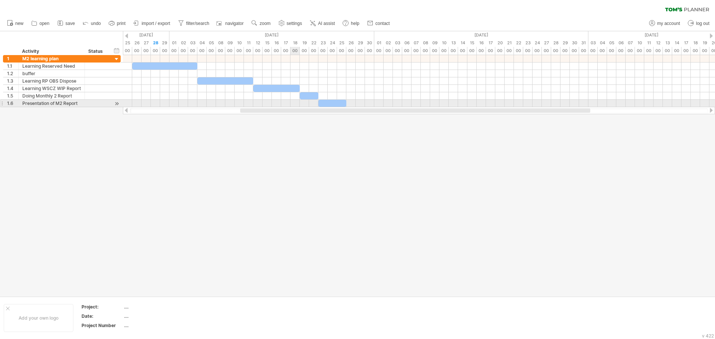
click at [298, 106] on div at bounding box center [419, 103] width 592 height 7
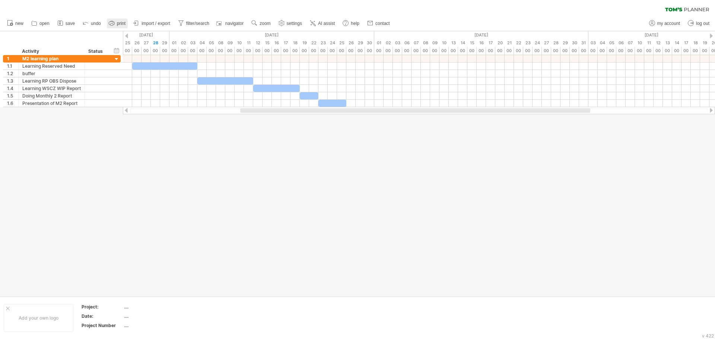
click at [117, 22] on link "print" at bounding box center [117, 24] width 21 height 10
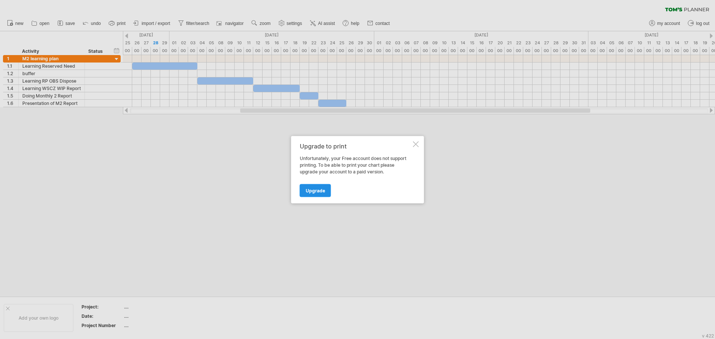
click at [317, 146] on span "Upgrade" at bounding box center [315, 191] width 19 height 6
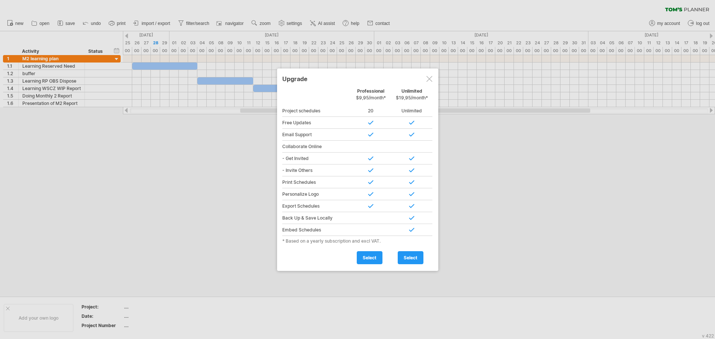
click at [431, 77] on div at bounding box center [429, 79] width 6 height 6
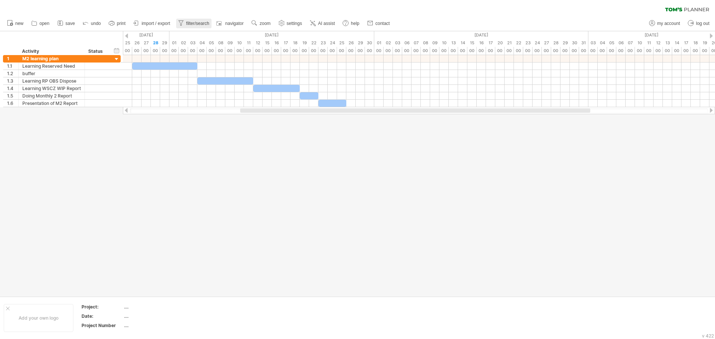
click at [190, 22] on span "filter/search" at bounding box center [197, 23] width 23 height 5
type input "**********"
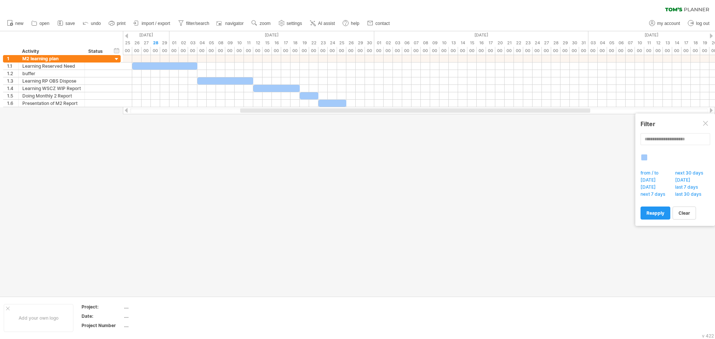
click at [644, 146] on div at bounding box center [644, 158] width 6 height 6
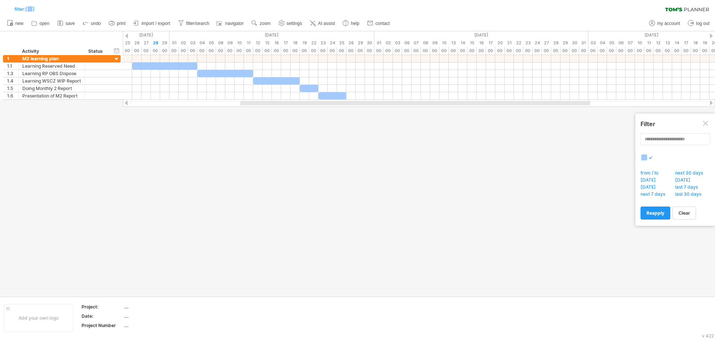
click at [643, 146] on div at bounding box center [644, 158] width 6 height 6
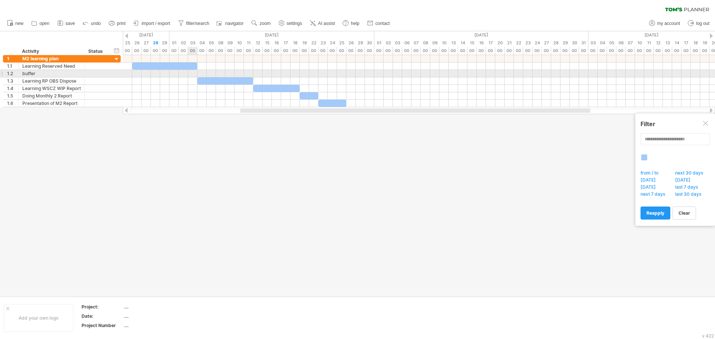
click at [193, 74] on div at bounding box center [419, 73] width 592 height 7
click at [190, 75] on div at bounding box center [419, 73] width 592 height 7
click at [190, 72] on div at bounding box center [419, 73] width 592 height 7
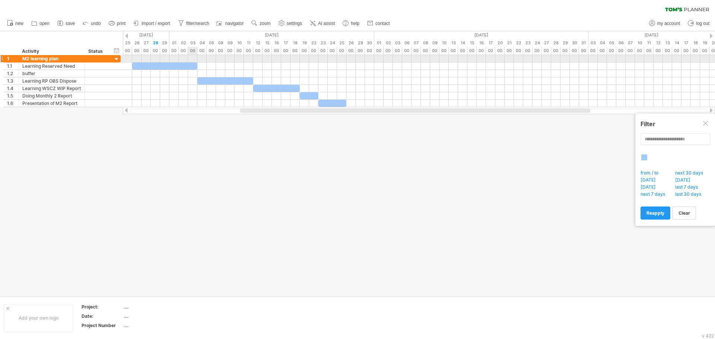
click at [191, 62] on div at bounding box center [419, 58] width 592 height 7
click at [194, 65] on div at bounding box center [164, 66] width 65 height 7
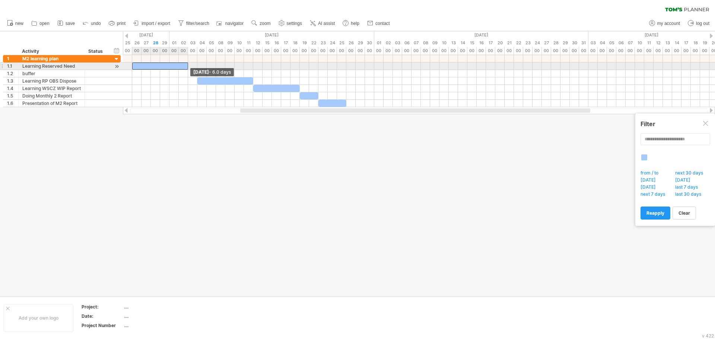
drag, startPoint x: 196, startPoint y: 66, endPoint x: 188, endPoint y: 66, distance: 7.8
click at [188, 66] on span at bounding box center [188, 66] width 3 height 7
click at [189, 67] on span at bounding box center [188, 66] width 3 height 7
click at [182, 67] on div at bounding box center [160, 66] width 56 height 7
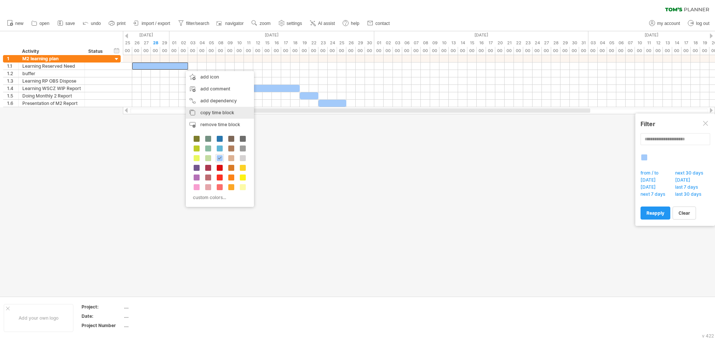
click at [234, 113] on span "copy time block" at bounding box center [217, 113] width 34 height 6
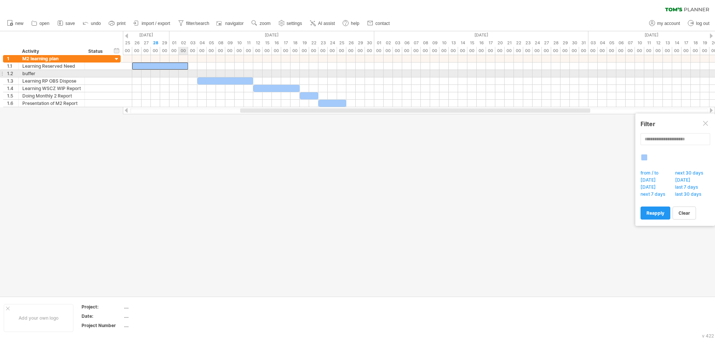
click at [185, 75] on div at bounding box center [419, 73] width 592 height 7
click at [193, 75] on div at bounding box center [419, 73] width 592 height 7
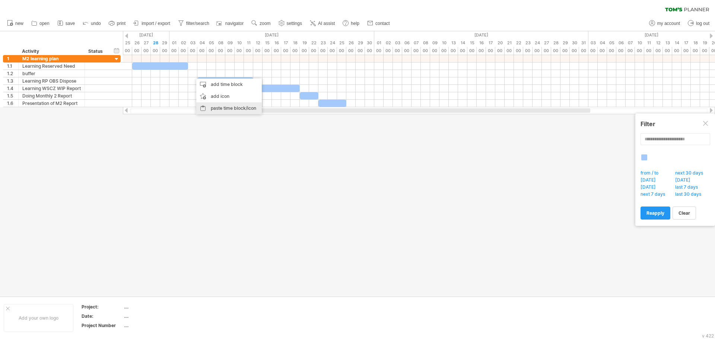
click at [238, 111] on div "paste time block/icon" at bounding box center [229, 108] width 66 height 12
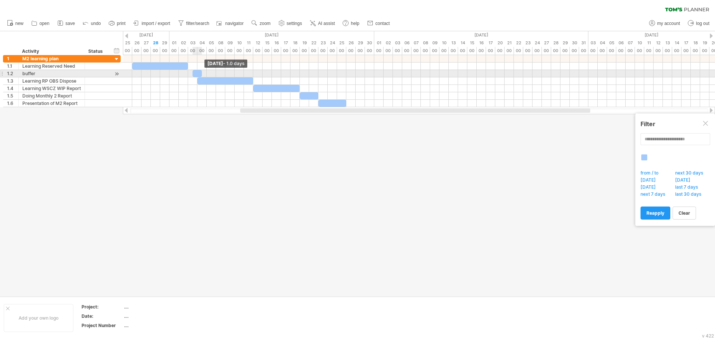
drag, startPoint x: 247, startPoint y: 72, endPoint x: 200, endPoint y: 73, distance: 46.9
click at [200, 73] on span at bounding box center [201, 73] width 3 height 7
drag, startPoint x: 197, startPoint y: 72, endPoint x: 192, endPoint y: 72, distance: 5.2
click at [192, 72] on div at bounding box center [192, 73] width 9 height 7
click at [66, 73] on div "buffer" at bounding box center [51, 73] width 58 height 7
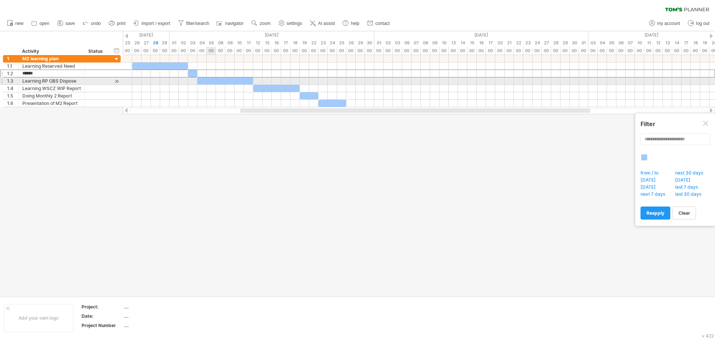
click at [213, 80] on div at bounding box center [225, 80] width 56 height 7
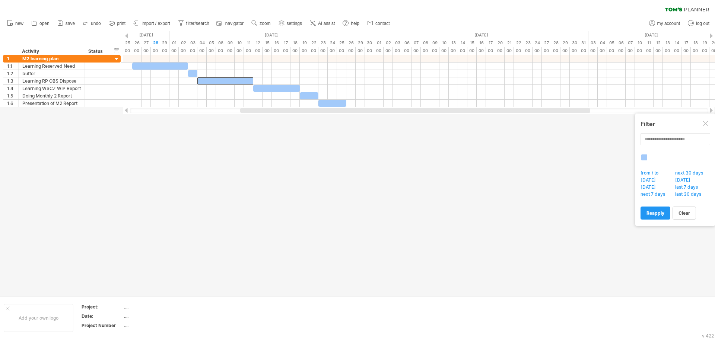
click at [641, 146] on div at bounding box center [678, 162] width 75 height 14
click at [644, 146] on div at bounding box center [644, 158] width 6 height 6
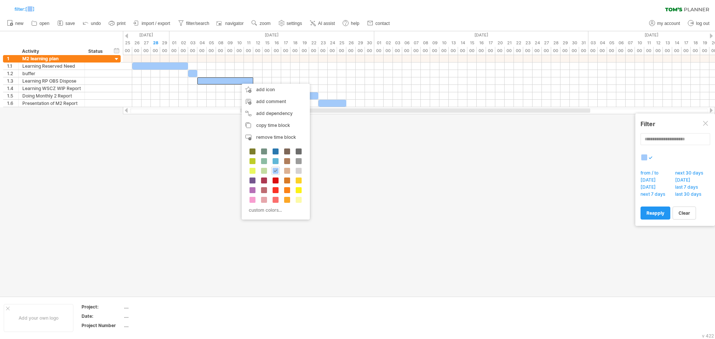
click at [199, 134] on div at bounding box center [357, 163] width 715 height 265
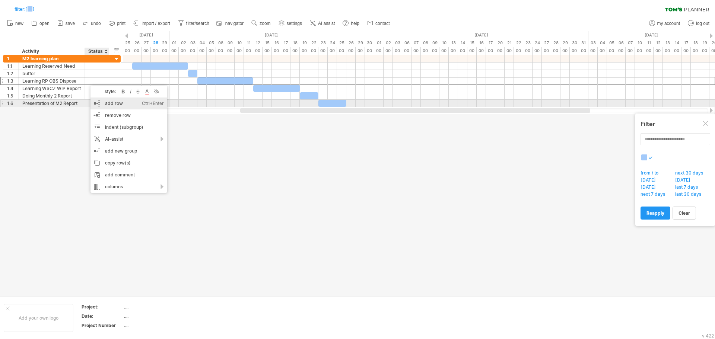
click at [132, 106] on div "add row Ctrl+Enter Cmd+Enter" at bounding box center [129, 104] width 77 height 12
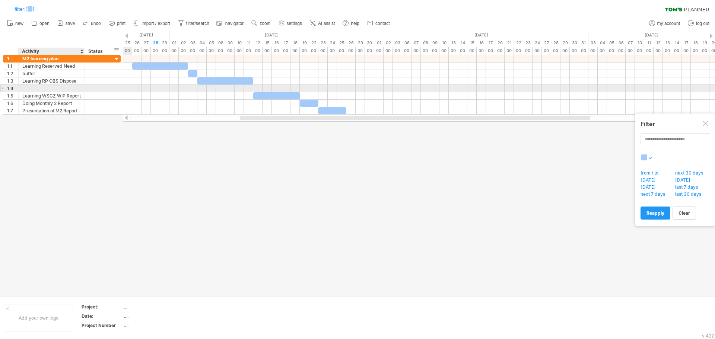
click at [64, 89] on div at bounding box center [51, 88] width 58 height 7
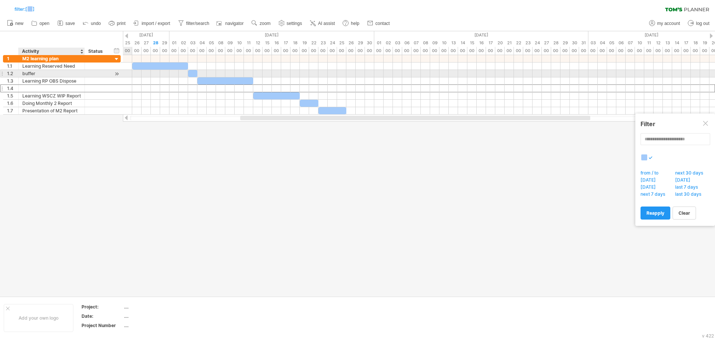
click at [36, 74] on div "buffer" at bounding box center [51, 73] width 58 height 7
drag, startPoint x: 39, startPoint y: 72, endPoint x: 10, endPoint y: 73, distance: 29.1
click at [10, 73] on div "1.2 ****** buffer" at bounding box center [62, 74] width 118 height 8
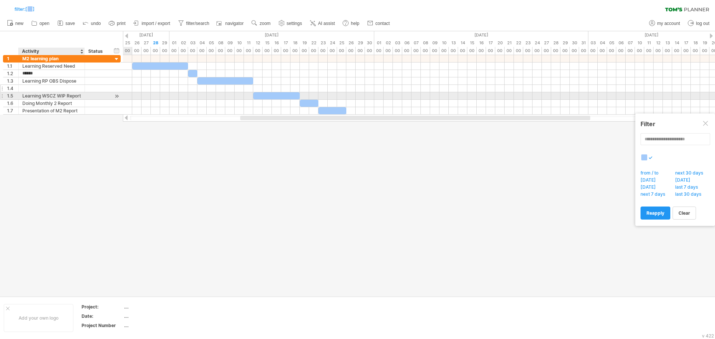
click at [59, 88] on div at bounding box center [51, 88] width 58 height 7
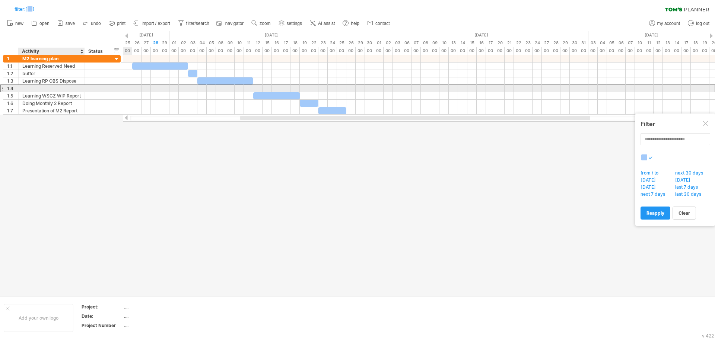
paste input "******"
type input "******"
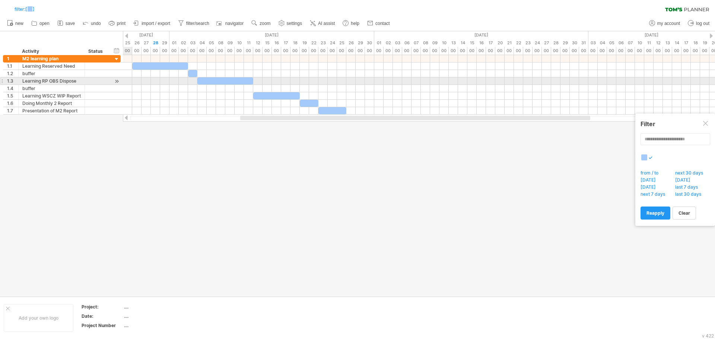
click at [118, 82] on div at bounding box center [116, 81] width 7 height 8
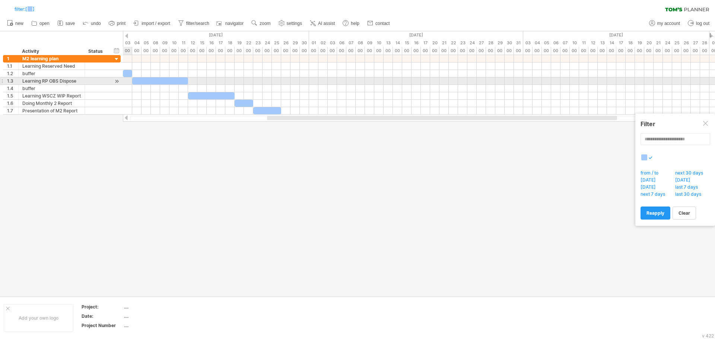
click at [118, 82] on div at bounding box center [116, 81] width 7 height 8
click at [178, 84] on div at bounding box center [160, 80] width 56 height 7
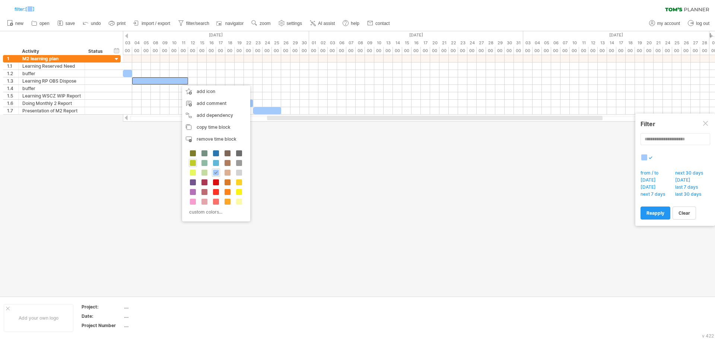
click at [193, 146] on span at bounding box center [193, 163] width 6 height 6
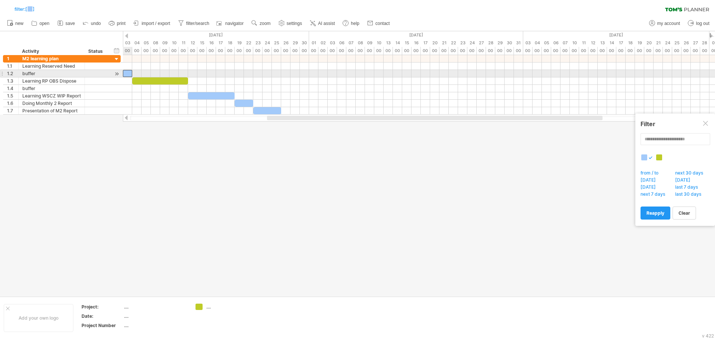
click at [126, 73] on div at bounding box center [127, 73] width 9 height 7
click at [129, 72] on div at bounding box center [127, 73] width 9 height 7
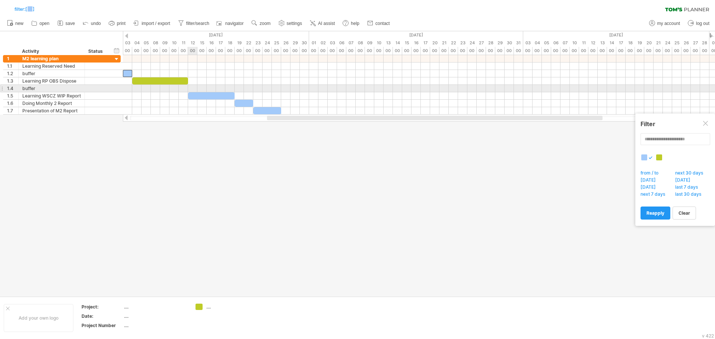
click at [194, 89] on div at bounding box center [419, 88] width 592 height 7
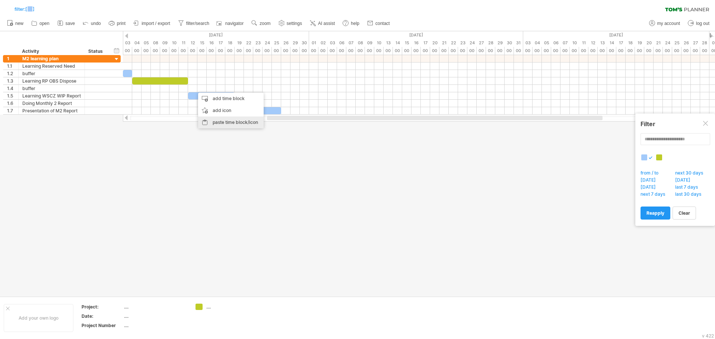
click at [228, 123] on div "paste time block/icon" at bounding box center [231, 123] width 66 height 12
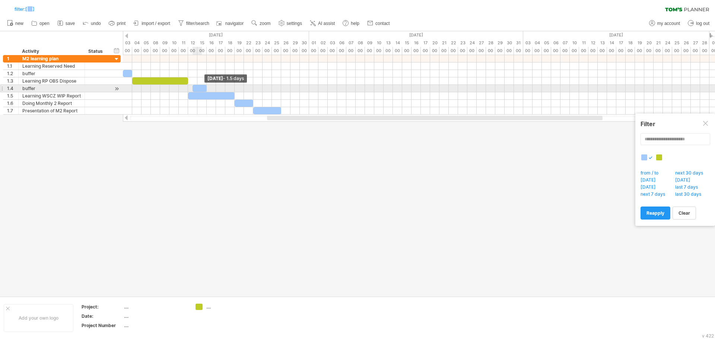
drag, startPoint x: 248, startPoint y: 87, endPoint x: 204, endPoint y: 89, distance: 43.6
click at [204, 89] on div at bounding box center [200, 88] width 14 height 7
drag, startPoint x: 206, startPoint y: 88, endPoint x: 201, endPoint y: 88, distance: 4.1
click at [201, 88] on span at bounding box center [201, 88] width 3 height 7
drag, startPoint x: 198, startPoint y: 88, endPoint x: 193, endPoint y: 88, distance: 5.2
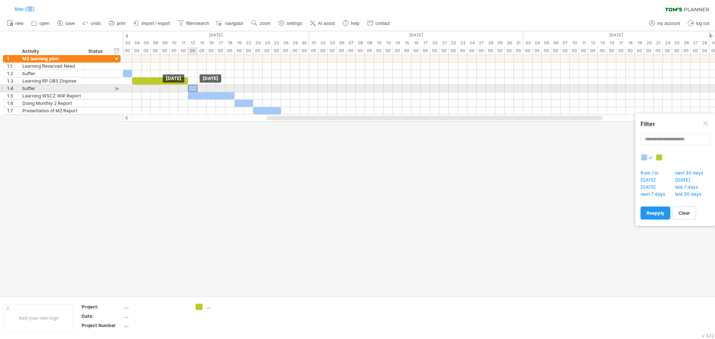
click at [193, 88] on div at bounding box center [192, 88] width 9 height 7
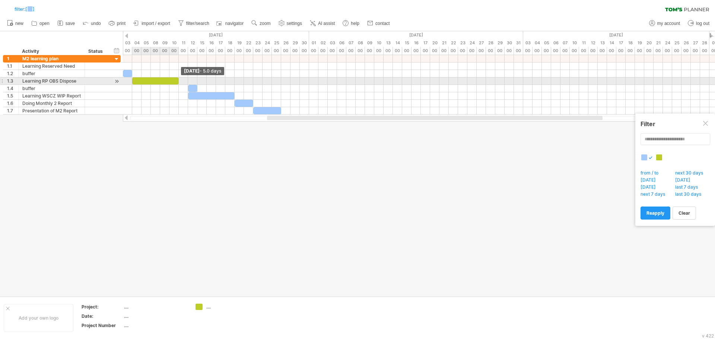
drag, startPoint x: 188, startPoint y: 81, endPoint x: 177, endPoint y: 81, distance: 10.4
click at [177, 81] on span at bounding box center [178, 80] width 3 height 7
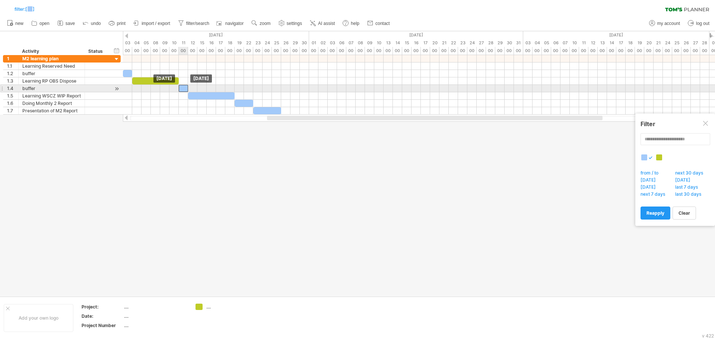
drag, startPoint x: 192, startPoint y: 86, endPoint x: 184, endPoint y: 88, distance: 8.3
click at [184, 88] on div at bounding box center [183, 88] width 9 height 7
click at [186, 89] on div at bounding box center [183, 88] width 9 height 7
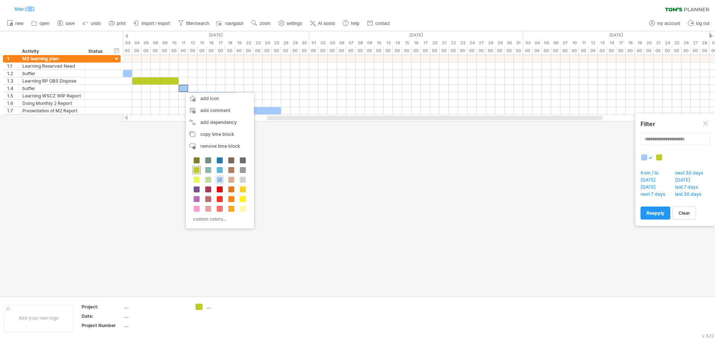
click at [197, 146] on span at bounding box center [197, 170] width 6 height 6
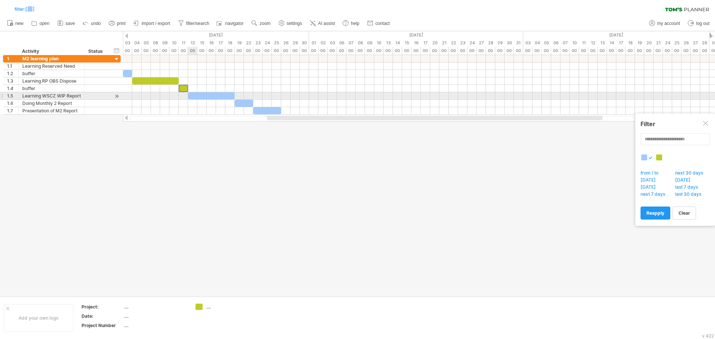
click at [194, 96] on div at bounding box center [211, 95] width 47 height 7
drag, startPoint x: 235, startPoint y: 96, endPoint x: 224, endPoint y: 96, distance: 10.8
click at [224, 96] on span at bounding box center [225, 95] width 3 height 7
click at [221, 96] on div at bounding box center [206, 95] width 37 height 7
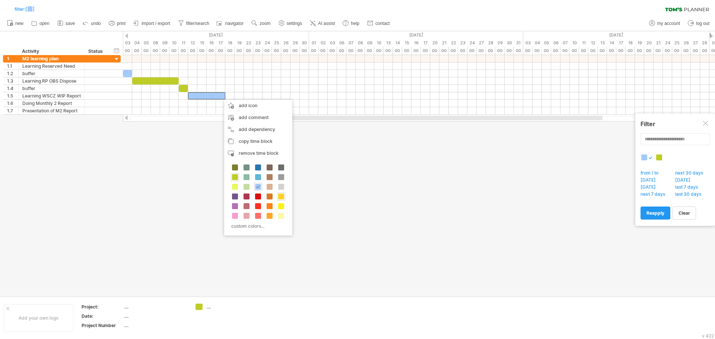
click at [283, 146] on span at bounding box center [281, 197] width 6 height 6
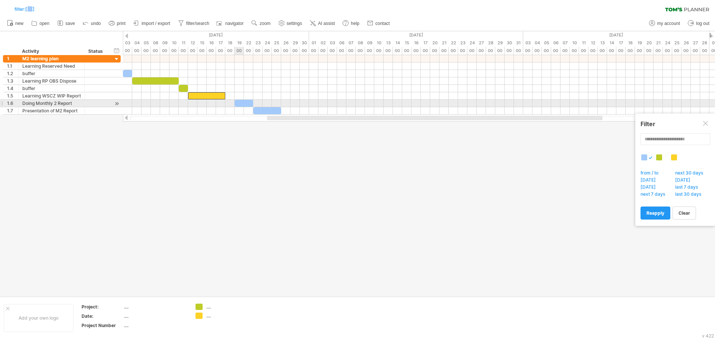
click at [241, 104] on div at bounding box center [244, 103] width 19 height 7
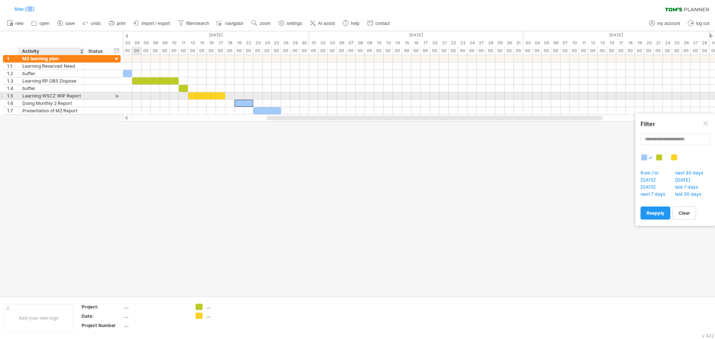
click at [82, 96] on div "**********" at bounding box center [52, 95] width 66 height 7
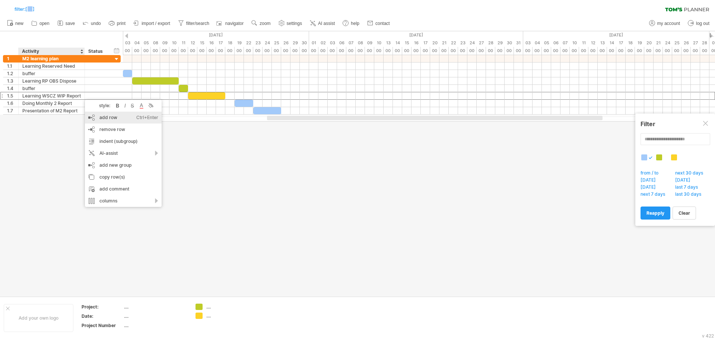
click at [135, 118] on div "add row Ctrl+Enter Cmd+Enter" at bounding box center [123, 118] width 77 height 12
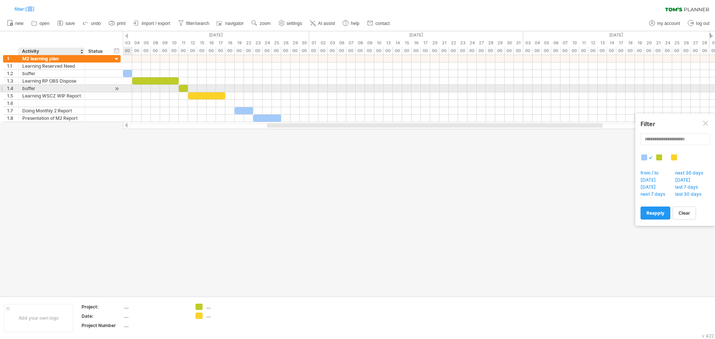
click at [43, 89] on div "buffer" at bounding box center [51, 88] width 58 height 7
drag, startPoint x: 44, startPoint y: 87, endPoint x: 8, endPoint y: 87, distance: 36.1
click at [8, 87] on div "1.4 ****** buffer" at bounding box center [62, 89] width 118 height 8
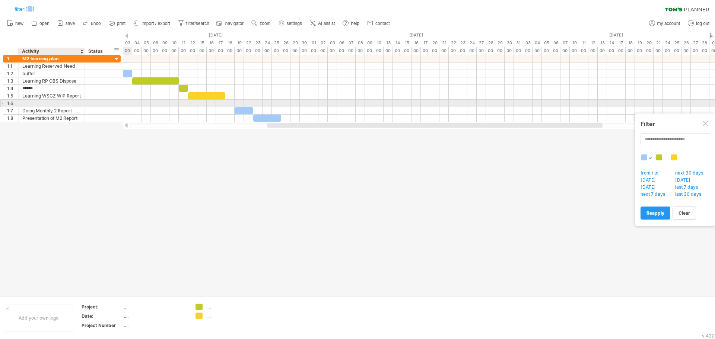
click at [44, 104] on div at bounding box center [51, 103] width 58 height 7
paste input "******"
type input "******"
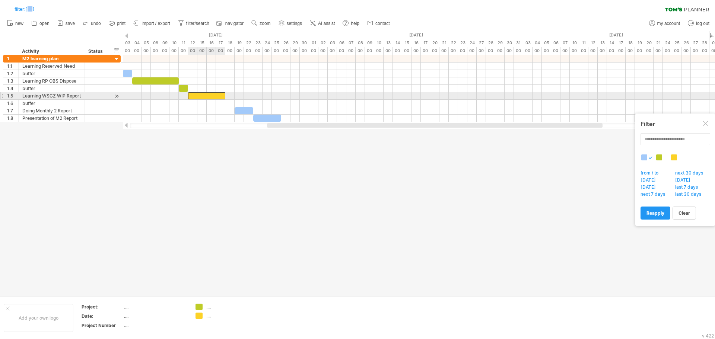
click at [217, 97] on div at bounding box center [206, 95] width 37 height 7
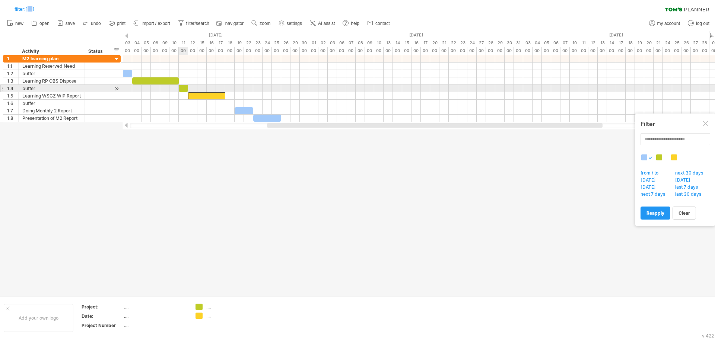
click at [184, 89] on div at bounding box center [183, 88] width 9 height 7
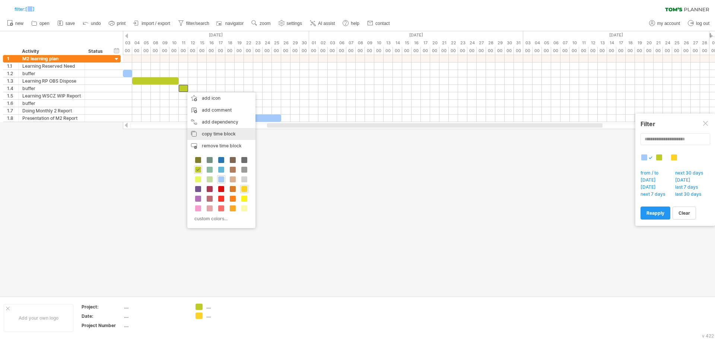
click at [233, 134] on span "copy time block" at bounding box center [219, 134] width 34 height 6
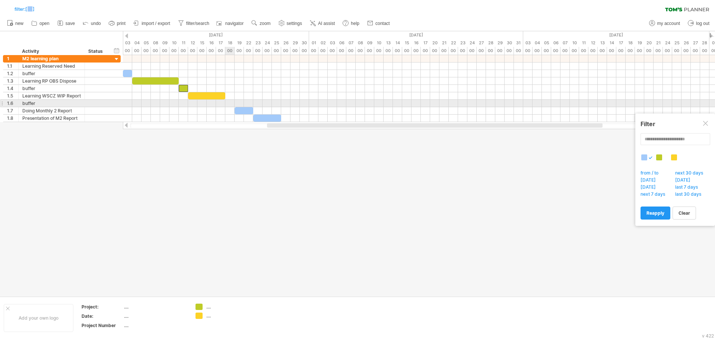
click at [228, 103] on div at bounding box center [419, 103] width 592 height 7
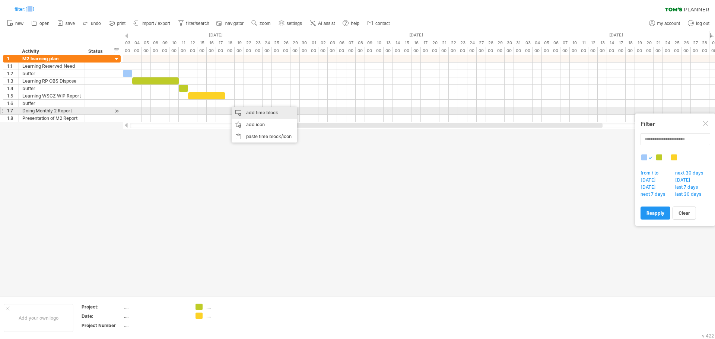
click at [256, 112] on div "add time block" at bounding box center [265, 113] width 66 height 12
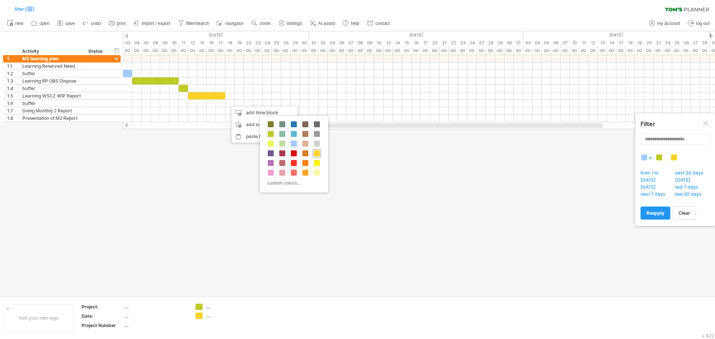
click at [319, 146] on span at bounding box center [317, 153] width 6 height 6
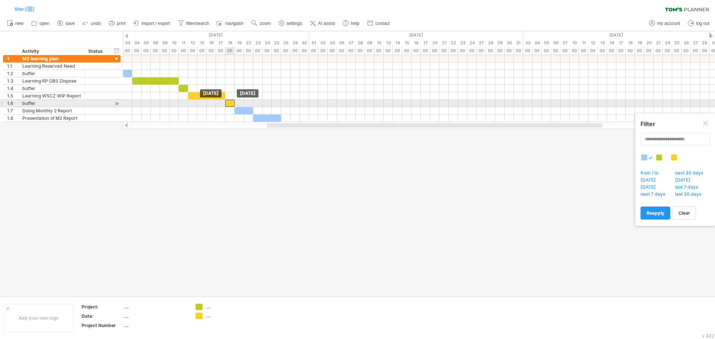
click at [229, 105] on div at bounding box center [229, 103] width 9 height 7
drag, startPoint x: 229, startPoint y: 102, endPoint x: 238, endPoint y: 103, distance: 8.6
click at [239, 104] on div at bounding box center [239, 103] width 9 height 7
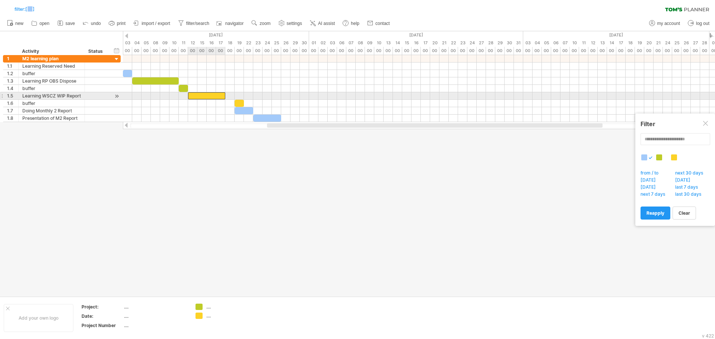
click at [222, 97] on div at bounding box center [206, 95] width 37 height 7
drag, startPoint x: 225, startPoint y: 96, endPoint x: 233, endPoint y: 97, distance: 8.2
click at [233, 97] on span at bounding box center [234, 95] width 3 height 7
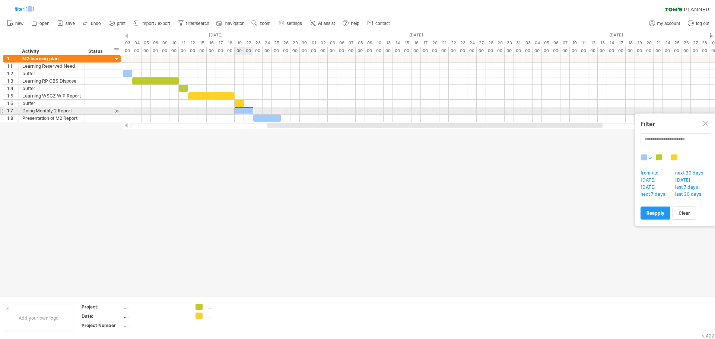
click at [248, 109] on div at bounding box center [244, 110] width 19 height 7
drag, startPoint x: 241, startPoint y: 108, endPoint x: 250, endPoint y: 108, distance: 8.9
click at [250, 108] on div at bounding box center [253, 110] width 19 height 7
click at [262, 111] on span at bounding box center [262, 110] width 3 height 7
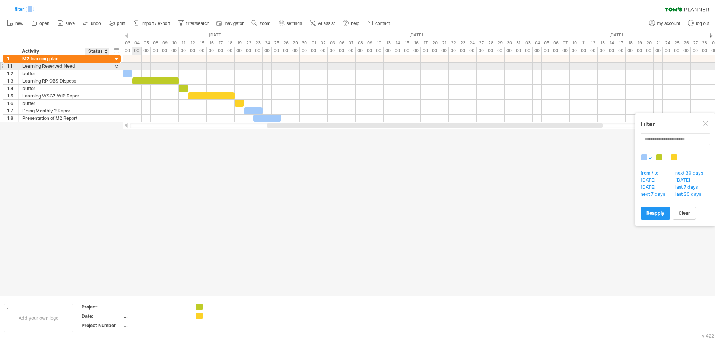
click at [117, 67] on div at bounding box center [116, 67] width 7 height 8
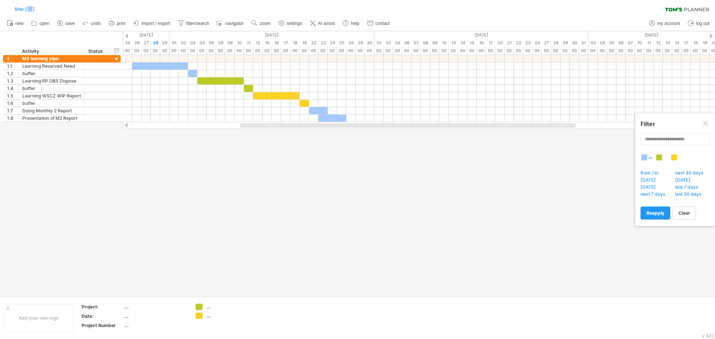
click at [459, 146] on div at bounding box center [357, 163] width 715 height 265
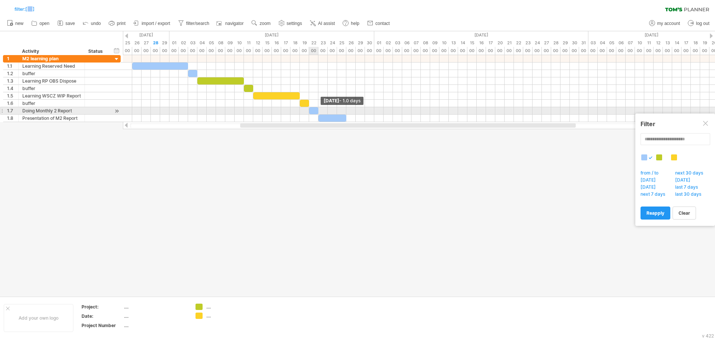
drag, startPoint x: 327, startPoint y: 110, endPoint x: 316, endPoint y: 109, distance: 11.6
click at [316, 109] on div at bounding box center [313, 110] width 9 height 7
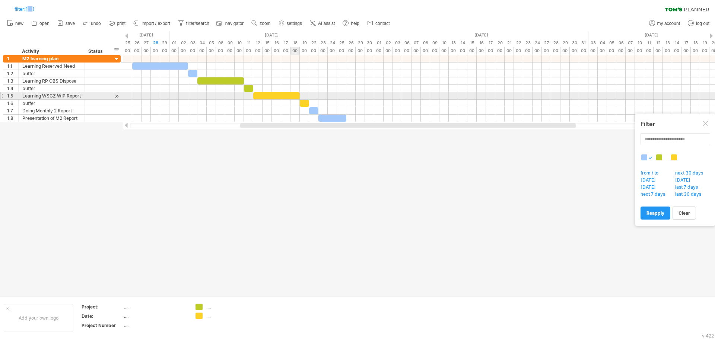
click at [294, 98] on div at bounding box center [276, 95] width 47 height 7
drag, startPoint x: 299, startPoint y: 96, endPoint x: 289, endPoint y: 95, distance: 10.9
click at [289, 95] on div at bounding box center [271, 95] width 37 height 7
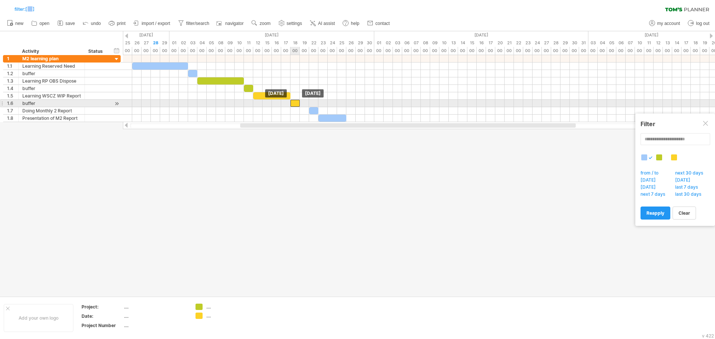
drag, startPoint x: 303, startPoint y: 103, endPoint x: 293, endPoint y: 103, distance: 10.1
click at [293, 103] on div at bounding box center [295, 103] width 9 height 7
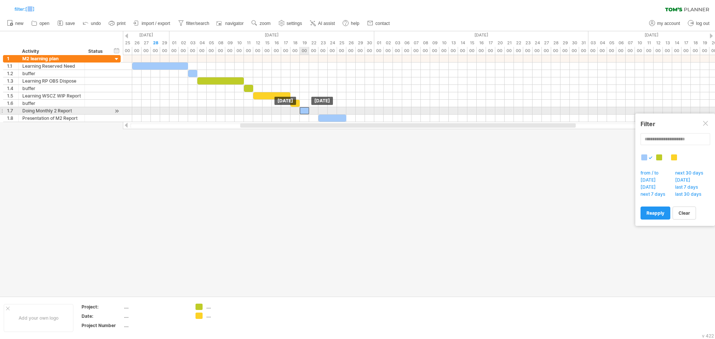
drag, startPoint x: 315, startPoint y: 109, endPoint x: 305, endPoint y: 109, distance: 9.3
click at [305, 109] on div at bounding box center [304, 110] width 9 height 7
click at [306, 112] on div at bounding box center [304, 110] width 9 height 7
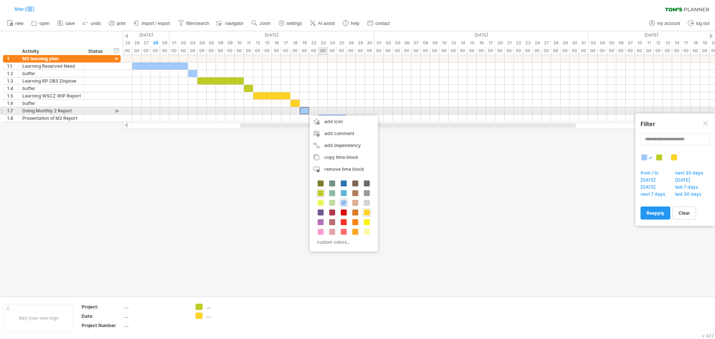
click at [321, 109] on div at bounding box center [419, 110] width 592 height 7
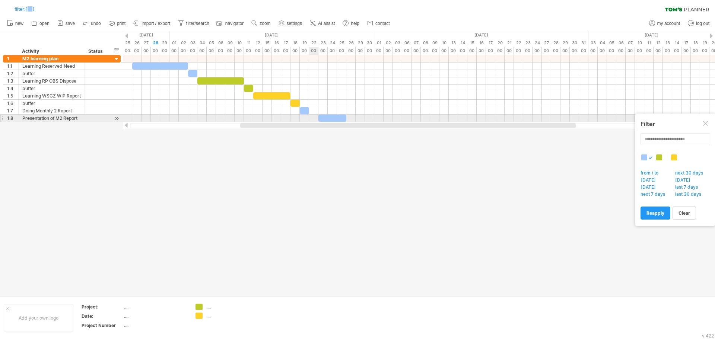
click at [315, 117] on div at bounding box center [419, 118] width 592 height 7
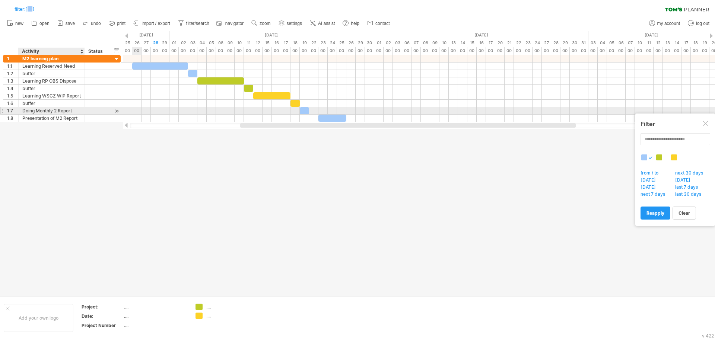
click at [63, 108] on div "Doing Monthly 2 Report" at bounding box center [51, 110] width 58 height 7
click at [104, 128] on div "add row Ctrl+Enter Cmd+Enter" at bounding box center [107, 132] width 77 height 12
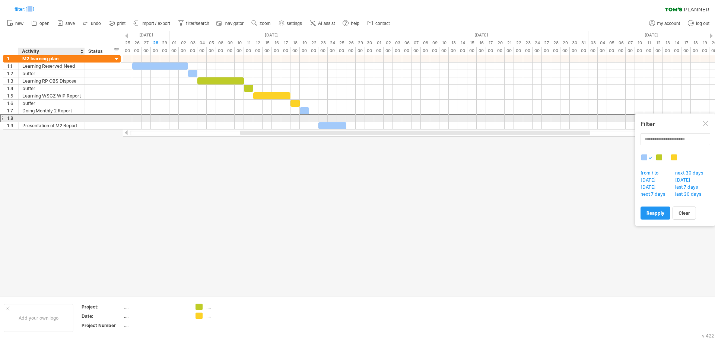
click at [64, 117] on div at bounding box center [51, 118] width 58 height 7
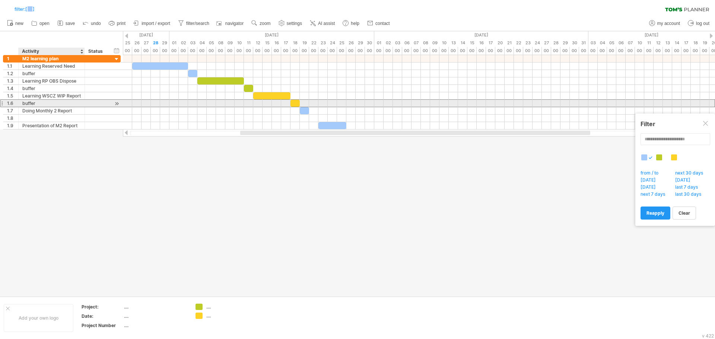
click at [63, 101] on div "buffer" at bounding box center [51, 103] width 58 height 7
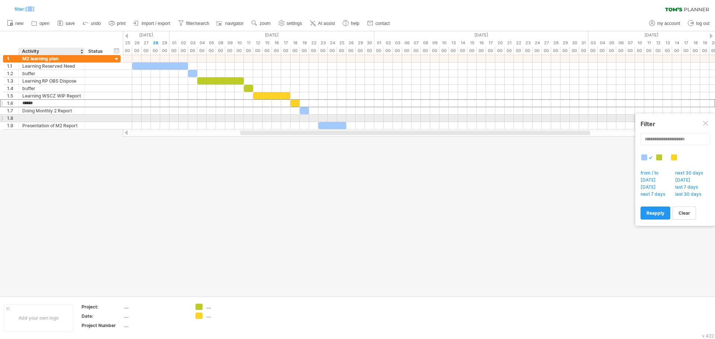
click at [64, 117] on div at bounding box center [51, 118] width 58 height 7
paste input "******"
type input "******"
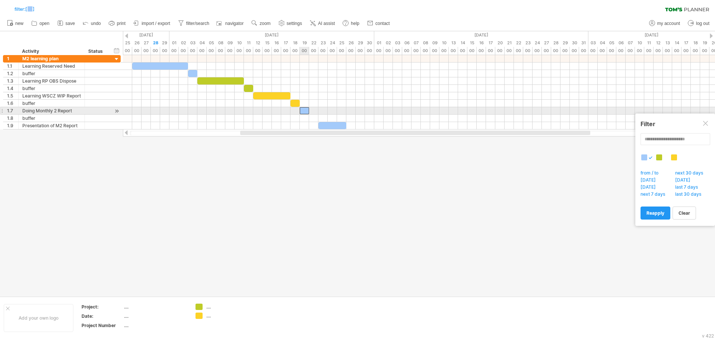
click at [304, 112] on div at bounding box center [304, 110] width 9 height 7
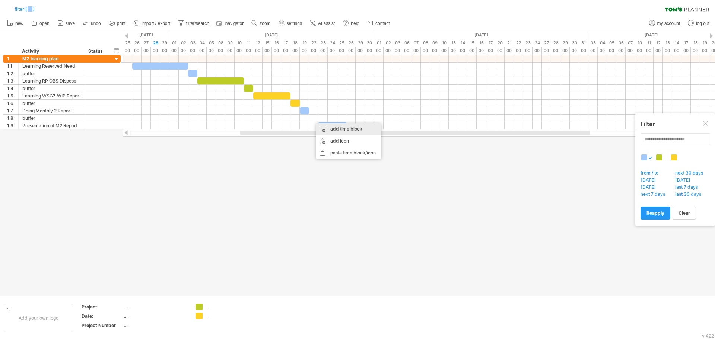
click at [337, 130] on div "add time block" at bounding box center [349, 129] width 66 height 12
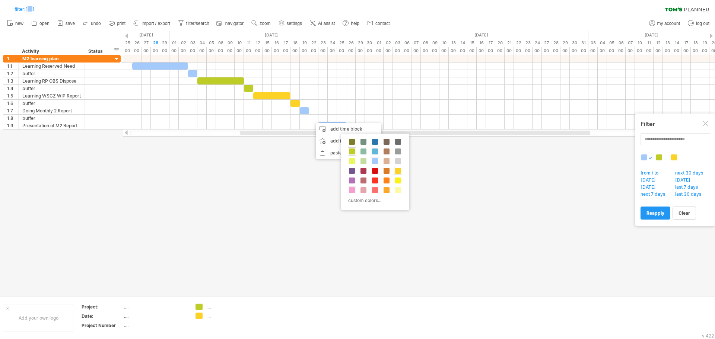
click at [351, 146] on span at bounding box center [352, 190] width 6 height 6
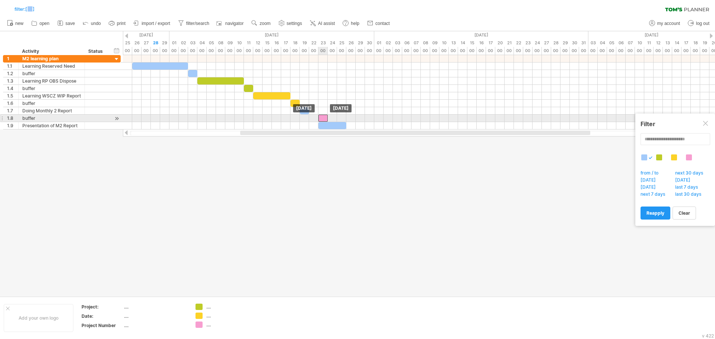
click at [326, 118] on div at bounding box center [322, 118] width 9 height 7
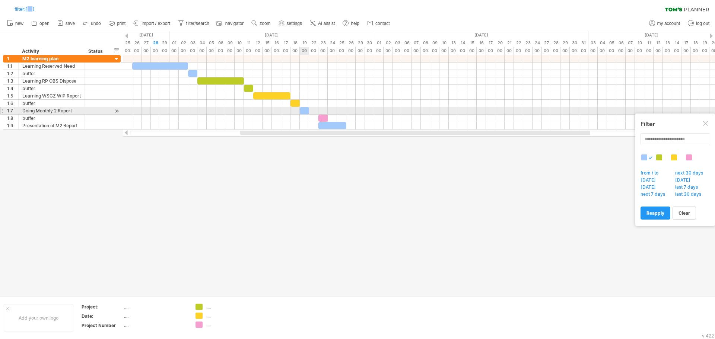
click at [307, 111] on div at bounding box center [304, 110] width 9 height 7
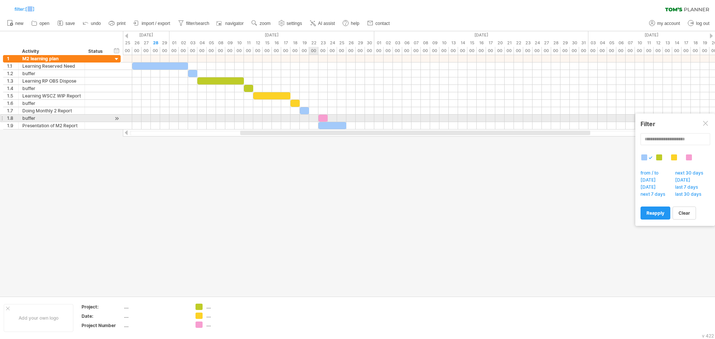
click at [312, 118] on div at bounding box center [419, 118] width 592 height 7
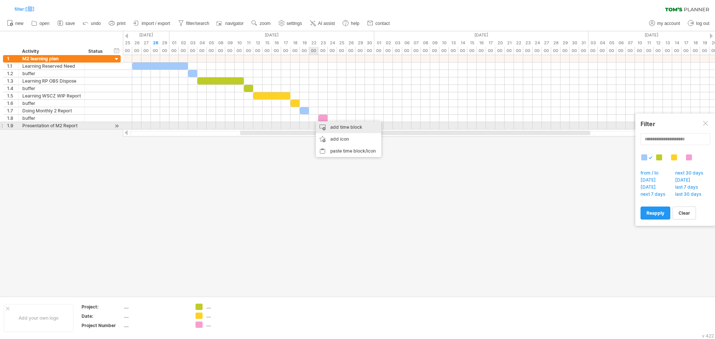
click at [341, 129] on div "add time block" at bounding box center [349, 127] width 66 height 12
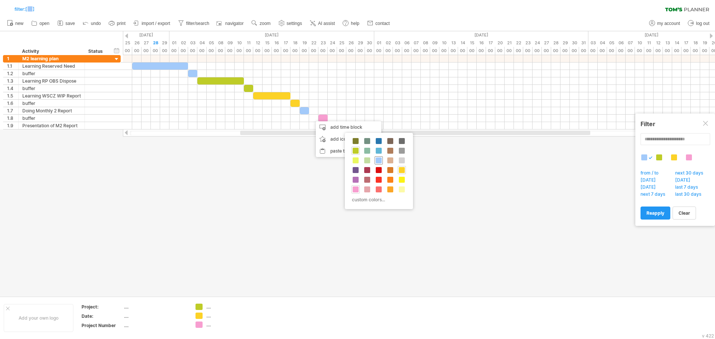
click at [380, 146] on span at bounding box center [379, 161] width 6 height 6
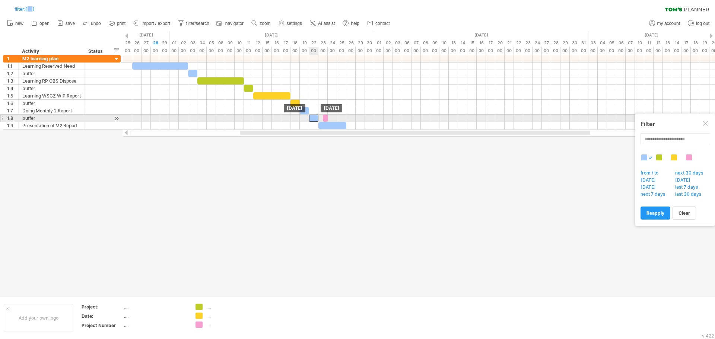
drag, startPoint x: 318, startPoint y: 117, endPoint x: 314, endPoint y: 117, distance: 4.9
click at [314, 117] on div at bounding box center [313, 118] width 9 height 7
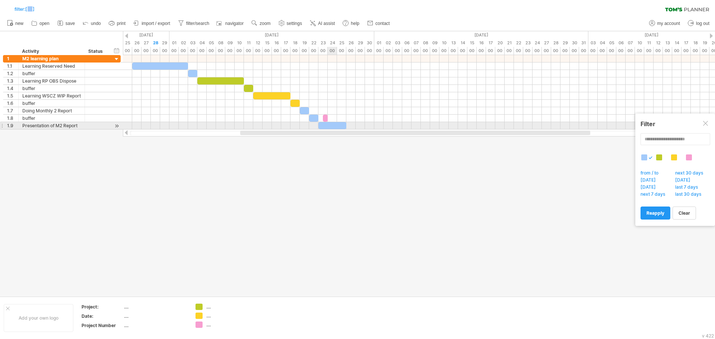
click at [331, 126] on div at bounding box center [332, 125] width 28 height 7
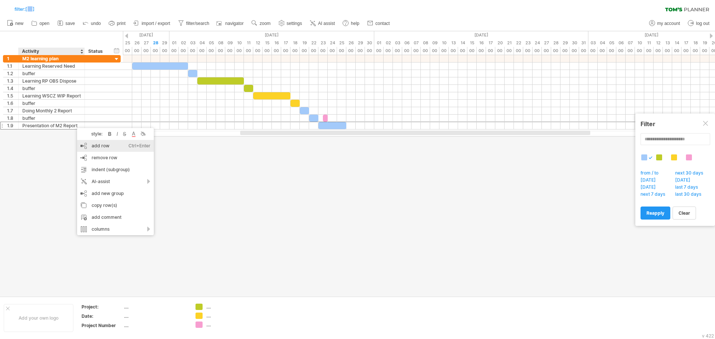
click at [117, 145] on div "add row Ctrl+Enter Cmd+Enter" at bounding box center [115, 146] width 77 height 12
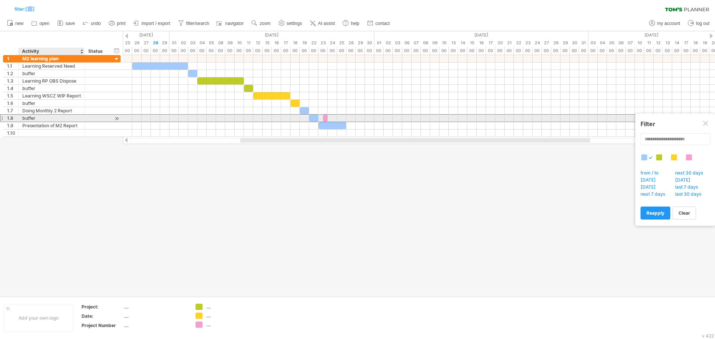
click at [50, 120] on div "buffer" at bounding box center [51, 118] width 58 height 7
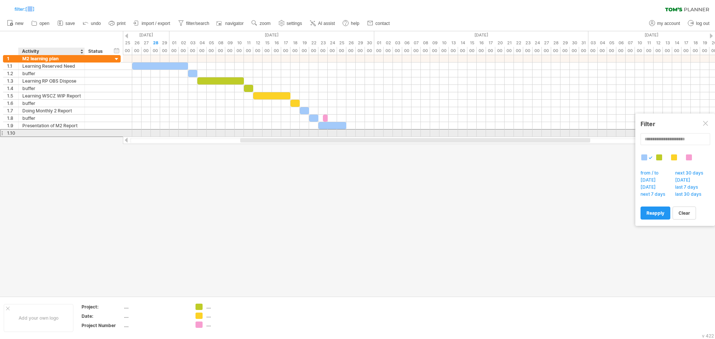
click at [53, 132] on div at bounding box center [51, 133] width 58 height 7
paste input "******"
type input "******"
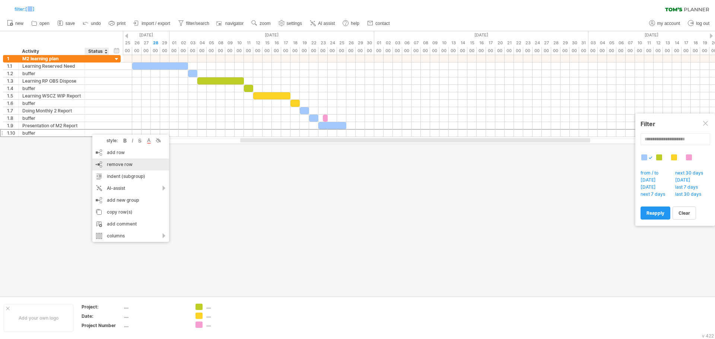
click at [133, 146] on div "remove row remove selected rows" at bounding box center [130, 165] width 77 height 12
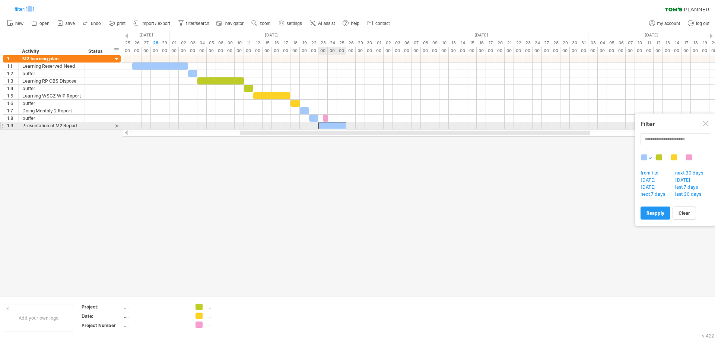
click at [325, 124] on div at bounding box center [332, 125] width 28 height 7
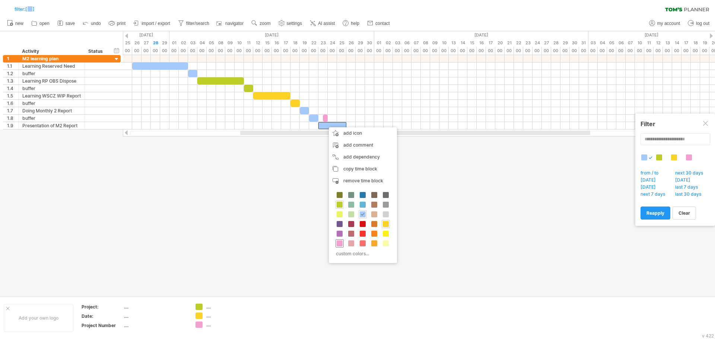
click at [340, 146] on div at bounding box center [340, 243] width 8 height 8
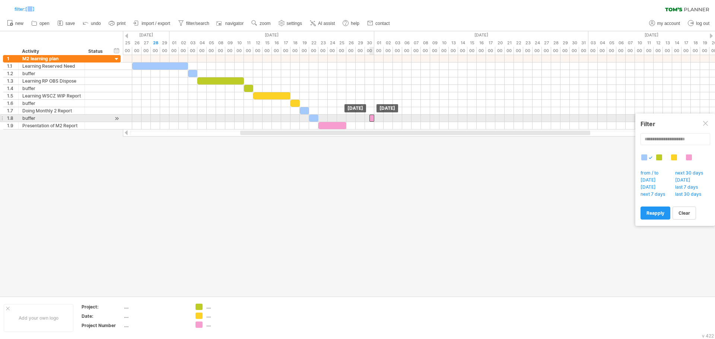
drag, startPoint x: 325, startPoint y: 118, endPoint x: 373, endPoint y: 121, distance: 47.8
click at [373, 121] on div at bounding box center [371, 118] width 5 height 7
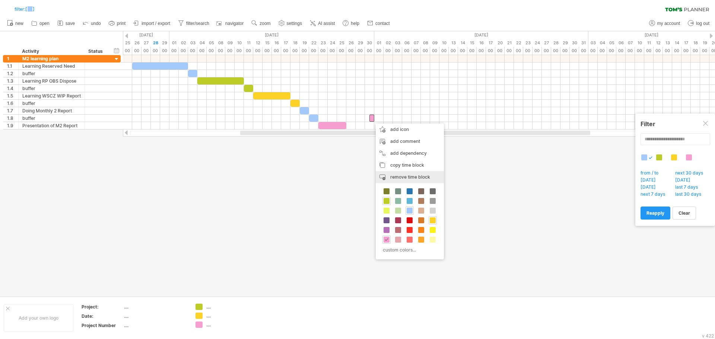
click at [415, 146] on div "remove time block remove selected items" at bounding box center [410, 177] width 68 height 12
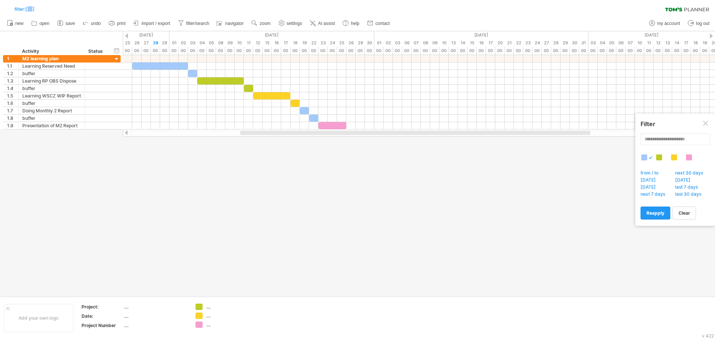
drag, startPoint x: 277, startPoint y: 135, endPoint x: 217, endPoint y: 130, distance: 60.6
click at [217, 130] on div at bounding box center [419, 132] width 592 height 7
drag, startPoint x: 318, startPoint y: 131, endPoint x: 310, endPoint y: 139, distance: 11.1
click at [310, 139] on div "Trying to reach [DOMAIN_NAME] Connected again... 0% filter: [ ] clear filter re…" at bounding box center [357, 169] width 715 height 339
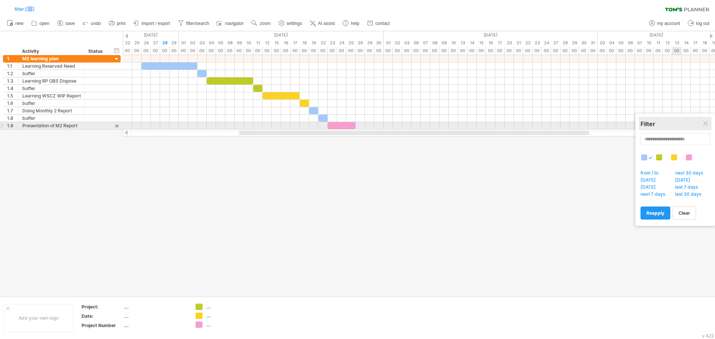
click at [702, 123] on div "Filter" at bounding box center [675, 123] width 69 height 7
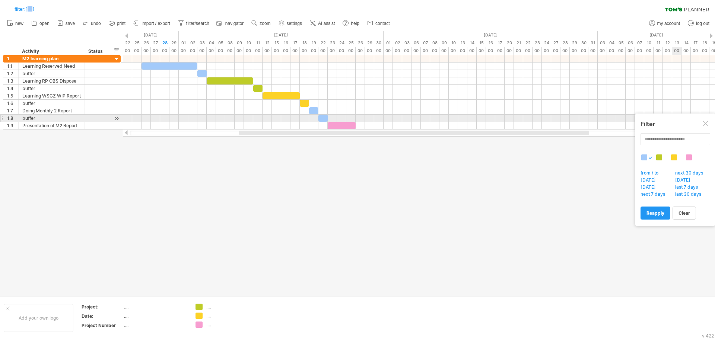
click at [708, 121] on div at bounding box center [706, 124] width 6 height 6
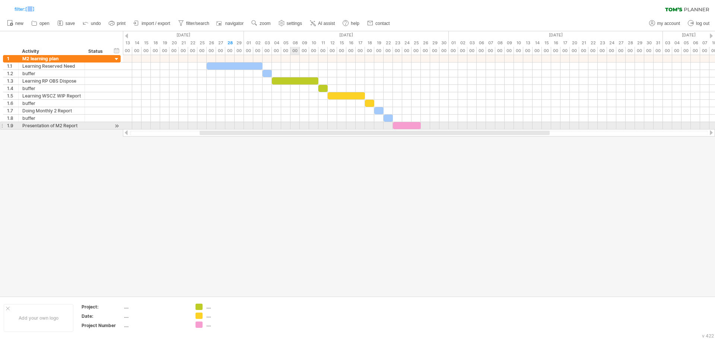
drag, startPoint x: 334, startPoint y: 134, endPoint x: 295, endPoint y: 128, distance: 39.9
click at [295, 128] on div "Trying to reach [DOMAIN_NAME] Connected again... 0% filter: [ ] clear filter re…" at bounding box center [357, 169] width 715 height 339
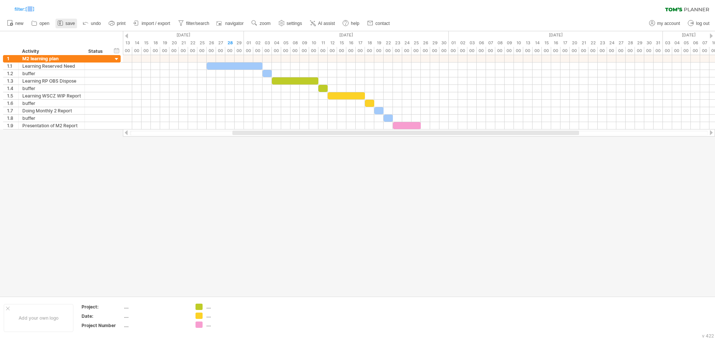
click at [71, 23] on span "save" at bounding box center [70, 23] width 9 height 5
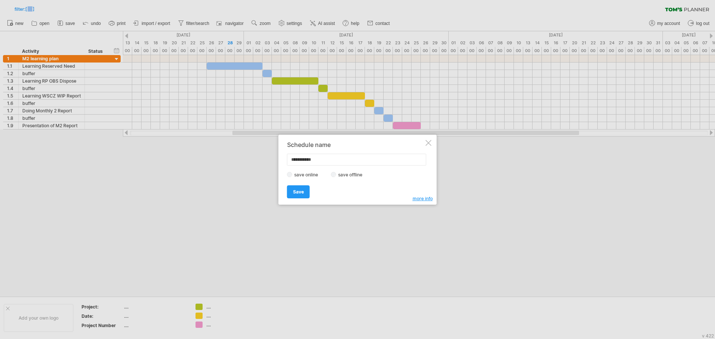
drag, startPoint x: 328, startPoint y: 160, endPoint x: 232, endPoint y: 149, distance: 97.5
click at [232, 146] on div "Trying to reach [DOMAIN_NAME] Connected again... 0% filter: [ ] clear filter re…" at bounding box center [357, 169] width 715 height 339
type input "******"
click at [296, 146] on span "Save" at bounding box center [298, 192] width 11 height 6
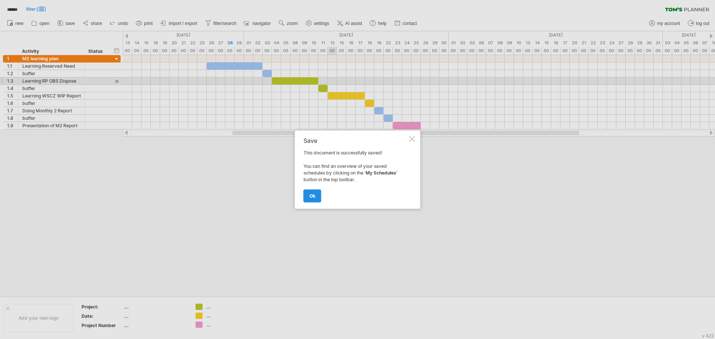
click at [318, 146] on link "ok" at bounding box center [313, 196] width 18 height 13
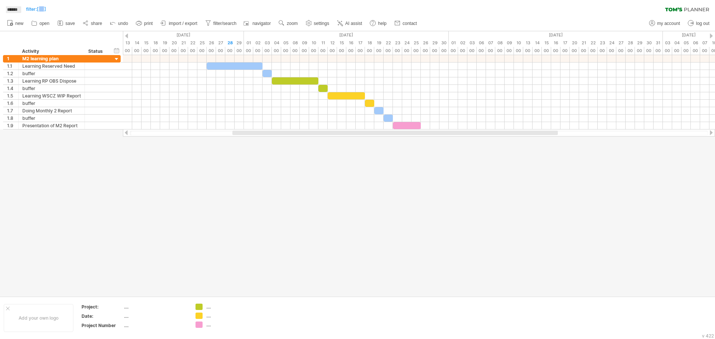
click at [14, 7] on span "******" at bounding box center [12, 9] width 18 height 7
click at [669, 24] on span "my account" at bounding box center [668, 23] width 23 height 5
type input "**********"
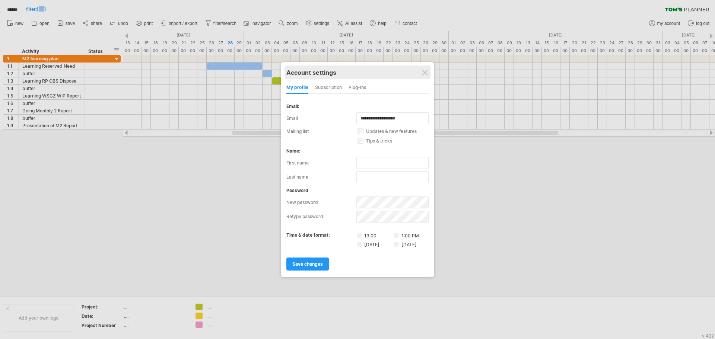
click at [421, 74] on div "Account settings" at bounding box center [357, 72] width 142 height 13
click at [429, 74] on div "Account settings" at bounding box center [357, 72] width 142 height 13
click at [444, 20] on div at bounding box center [357, 169] width 715 height 339
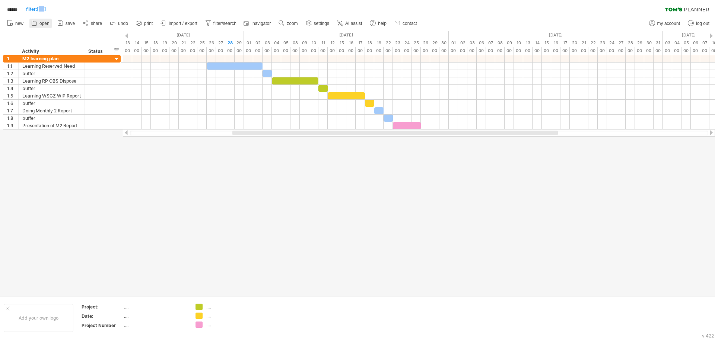
click at [39, 24] on span "open" at bounding box center [44, 23] width 10 height 5
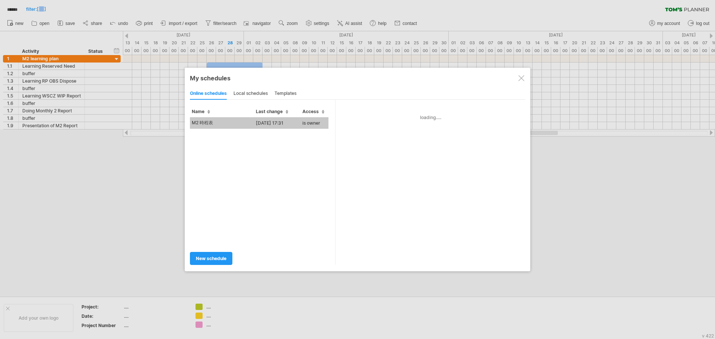
type input "******"
type input "**********"
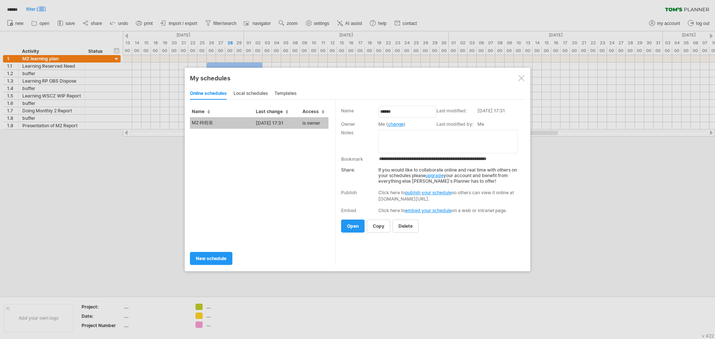
click at [520, 77] on div at bounding box center [521, 78] width 6 height 6
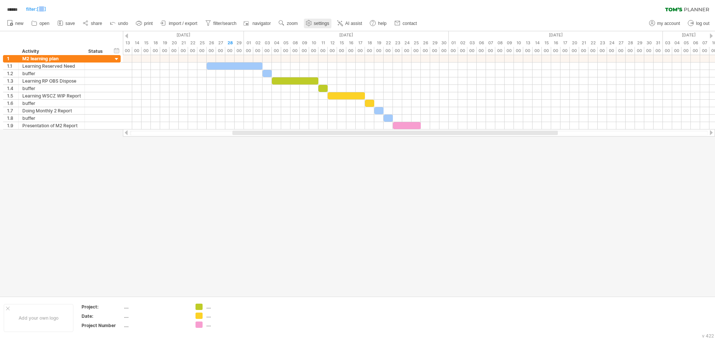
click at [328, 25] on span "settings" at bounding box center [321, 23] width 15 height 5
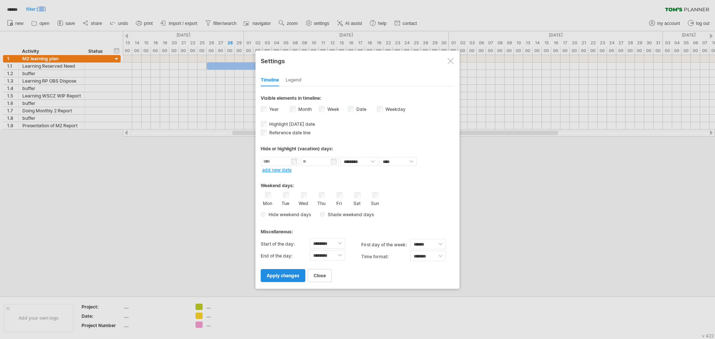
click at [285, 146] on link "apply changes" at bounding box center [283, 275] width 45 height 13
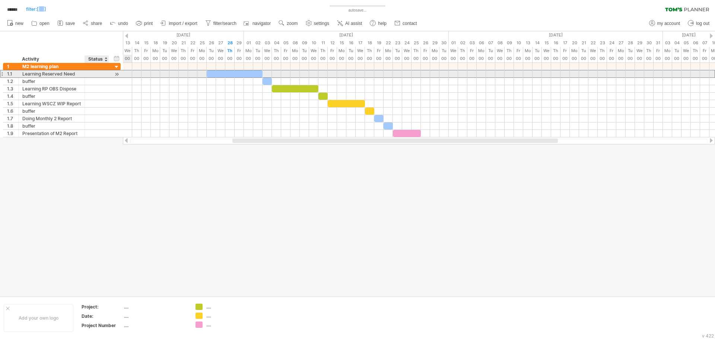
click at [102, 73] on div at bounding box center [97, 73] width 16 height 7
click at [103, 74] on input "text" at bounding box center [97, 73] width 16 height 7
click at [94, 74] on input "text" at bounding box center [97, 73] width 16 height 7
type input "*"
type input "***"
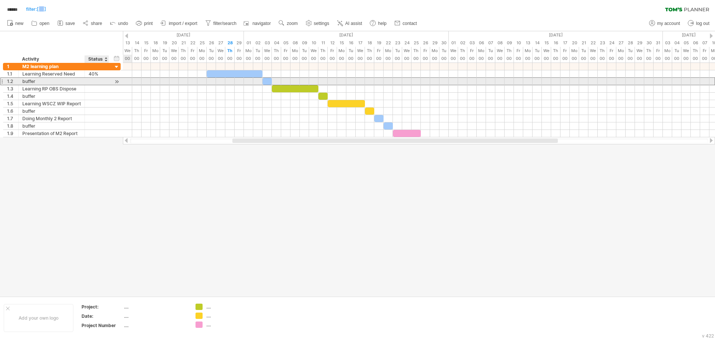
click at [99, 80] on input "text" at bounding box center [97, 81] width 16 height 7
click at [101, 82] on input "text" at bounding box center [97, 81] width 16 height 7
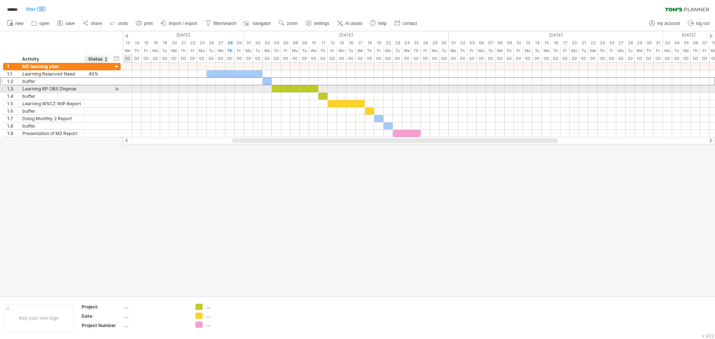
click at [105, 88] on div at bounding box center [97, 88] width 24 height 7
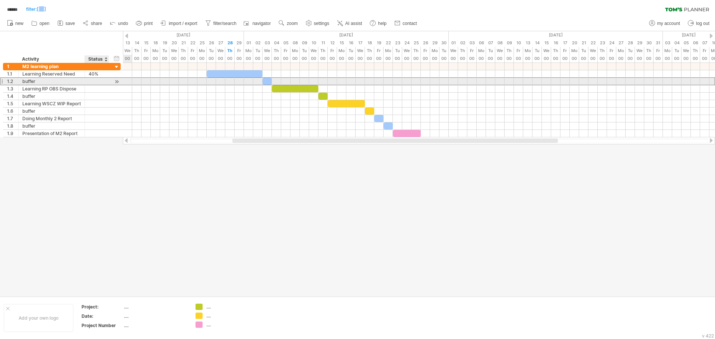
click at [101, 82] on div at bounding box center [97, 81] width 16 height 7
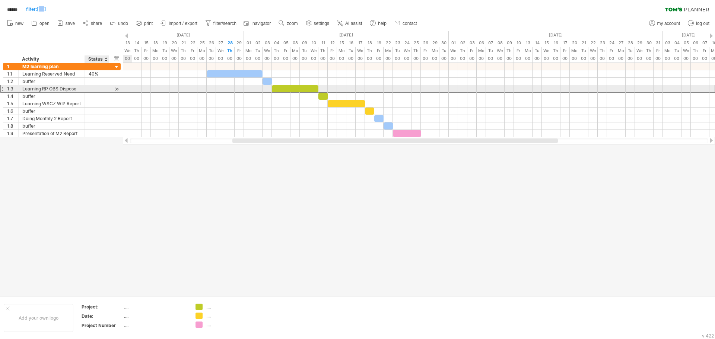
click at [102, 88] on div at bounding box center [97, 88] width 16 height 7
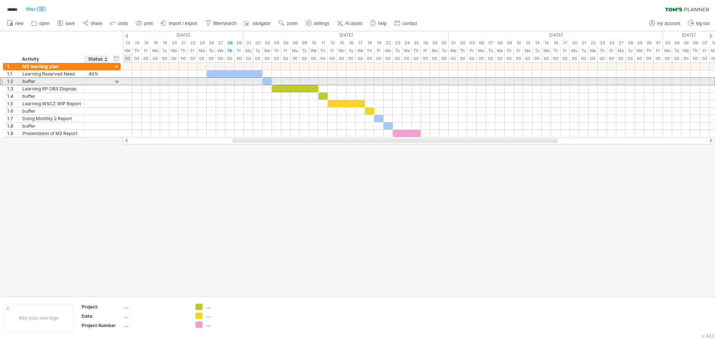
click at [99, 81] on div at bounding box center [97, 81] width 16 height 7
click at [99, 81] on input "text" at bounding box center [97, 81] width 16 height 7
click at [97, 78] on input "text" at bounding box center [97, 81] width 16 height 7
click at [100, 82] on input "text" at bounding box center [97, 81] width 16 height 7
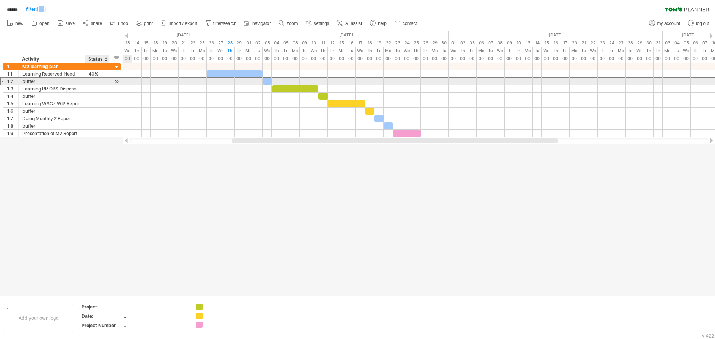
click at [95, 80] on input "text" at bounding box center [97, 81] width 16 height 7
click at [96, 81] on input "text" at bounding box center [97, 81] width 16 height 7
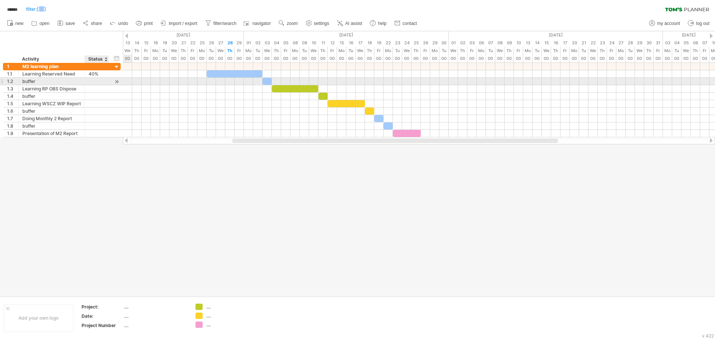
type input "*"
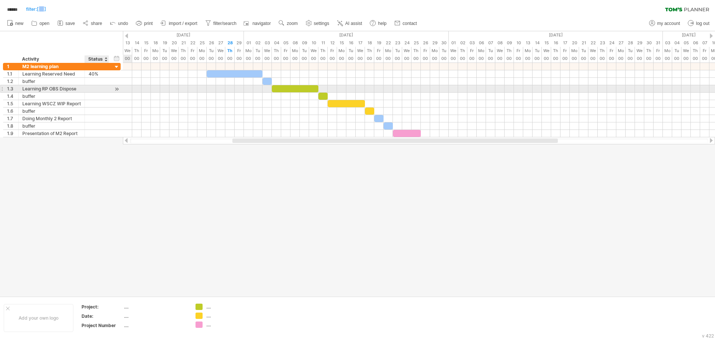
click at [99, 90] on div at bounding box center [97, 88] width 16 height 7
click at [100, 90] on input "text" at bounding box center [97, 88] width 16 height 7
click at [98, 89] on input "text" at bounding box center [97, 88] width 16 height 7
click at [102, 80] on div at bounding box center [97, 81] width 16 height 7
type input "*"
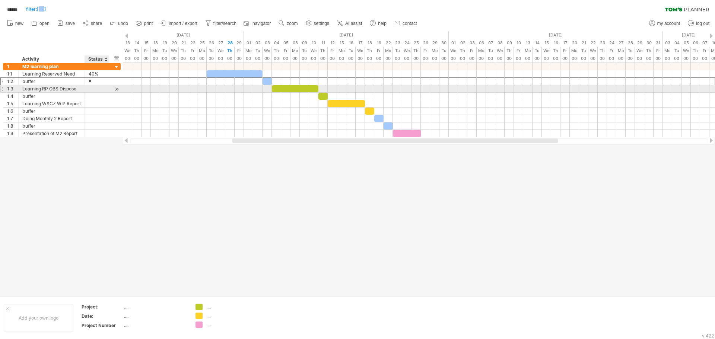
click at [102, 90] on div at bounding box center [97, 88] width 16 height 7
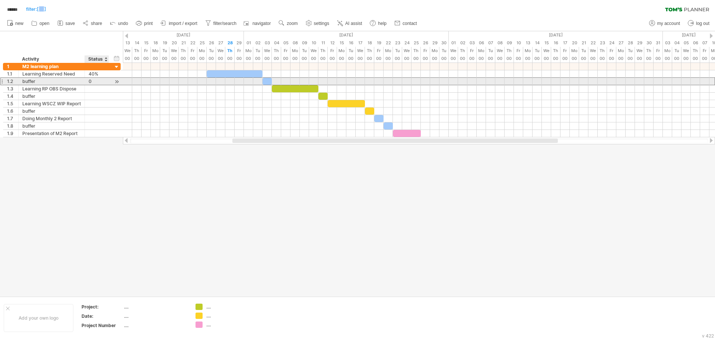
click at [99, 81] on div "0" at bounding box center [97, 81] width 16 height 7
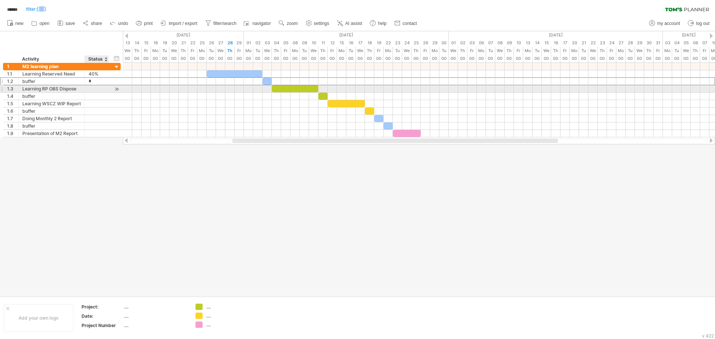
click at [96, 88] on div at bounding box center [97, 88] width 16 height 7
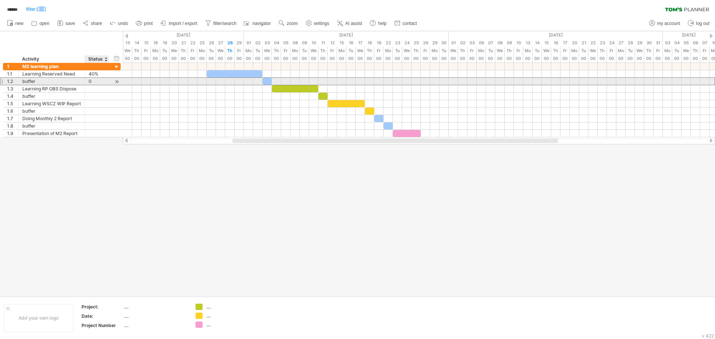
click at [96, 81] on div "0" at bounding box center [97, 81] width 16 height 7
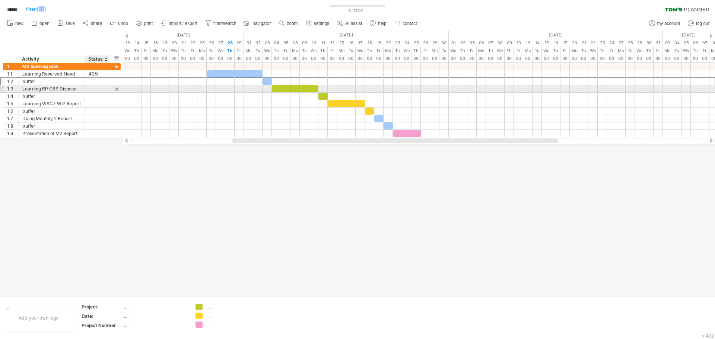
click at [98, 89] on div at bounding box center [97, 88] width 16 height 7
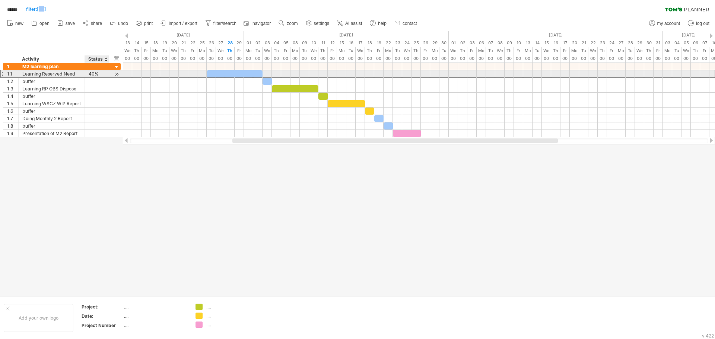
click at [95, 75] on div "40%" at bounding box center [97, 73] width 16 height 7
click at [93, 74] on input "***" at bounding box center [97, 73] width 16 height 7
drag, startPoint x: 93, startPoint y: 74, endPoint x: 99, endPoint y: 74, distance: 6.0
click at [99, 74] on input "***" at bounding box center [97, 73] width 16 height 7
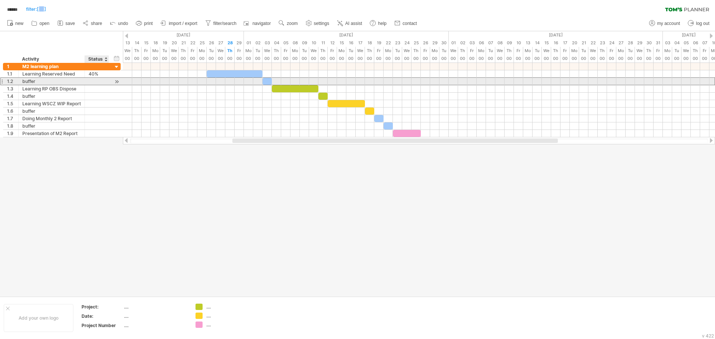
click at [101, 82] on div at bounding box center [97, 81] width 16 height 7
paste input "**"
type input "**"
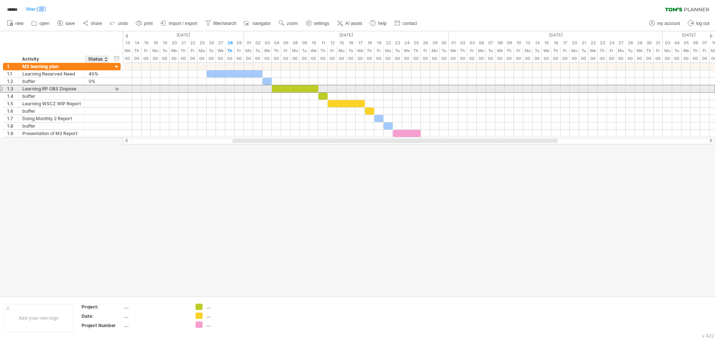
click at [104, 90] on div at bounding box center [97, 88] width 16 height 7
paste input "**"
type input "**"
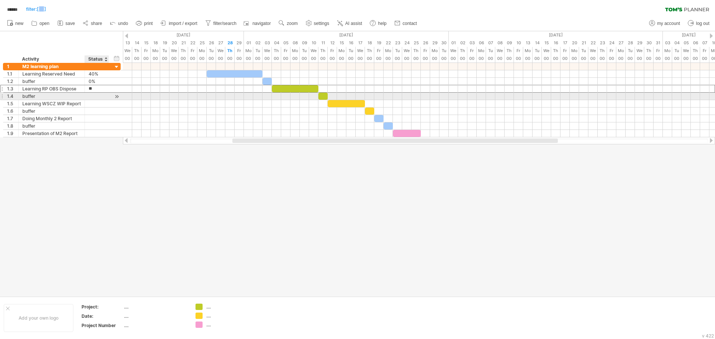
click at [101, 96] on div at bounding box center [97, 96] width 16 height 7
paste input "**"
type input "**"
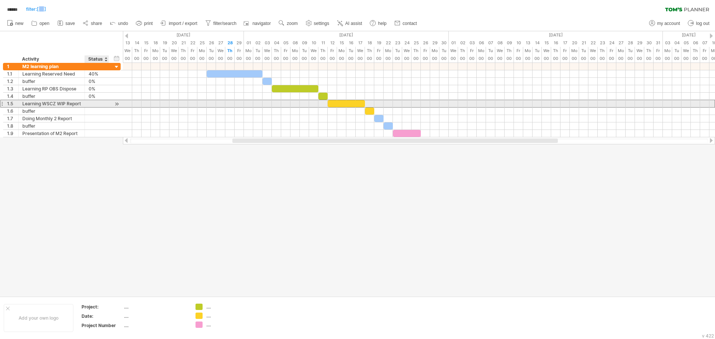
click at [101, 102] on div at bounding box center [97, 103] width 16 height 7
paste input "**"
type input "**"
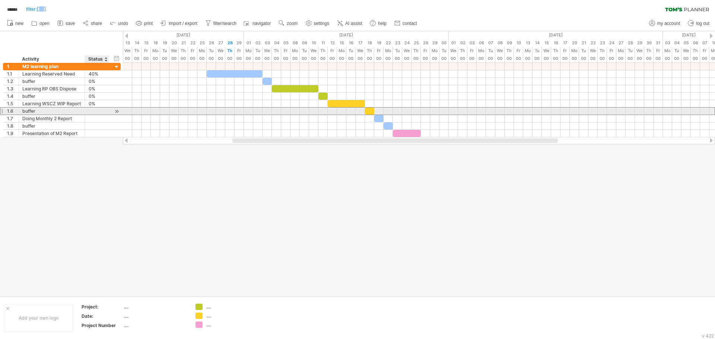
click at [101, 111] on div at bounding box center [97, 111] width 16 height 7
paste input "**"
type input "**"
click at [100, 124] on div at bounding box center [97, 126] width 16 height 7
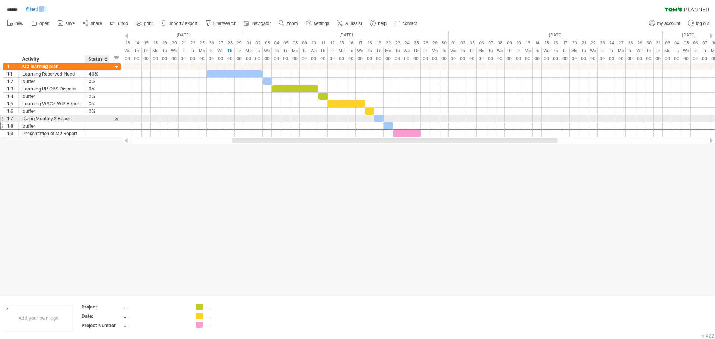
click at [101, 120] on div at bounding box center [97, 118] width 16 height 7
paste input "**"
type input "**"
click at [99, 129] on div at bounding box center [97, 126] width 16 height 7
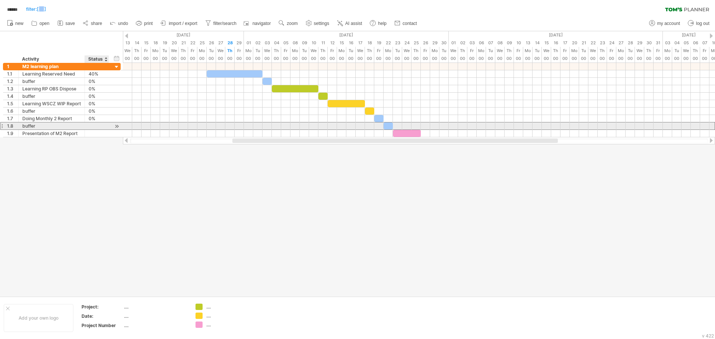
paste input "**"
type input "**"
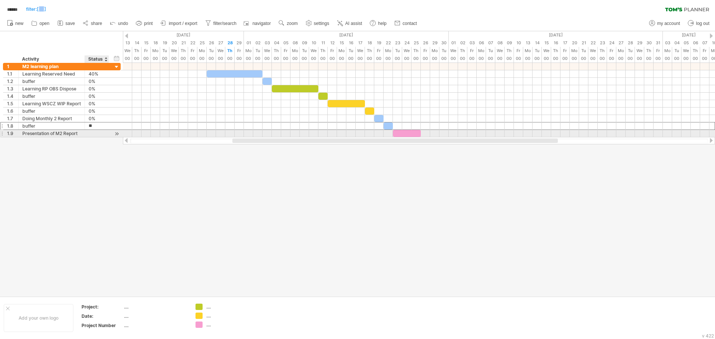
click at [99, 134] on div at bounding box center [97, 133] width 16 height 7
paste input "**"
type input "**"
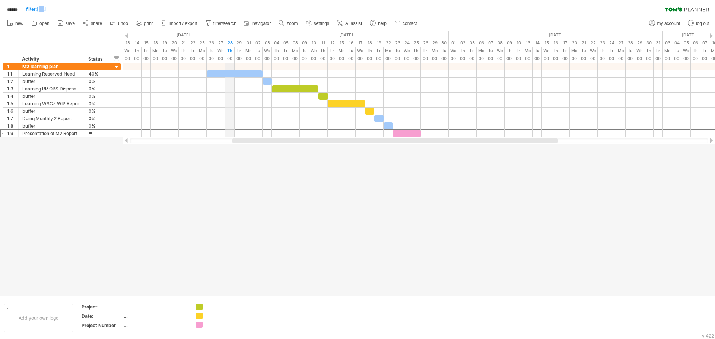
click at [232, 43] on div "28" at bounding box center [229, 43] width 9 height 8
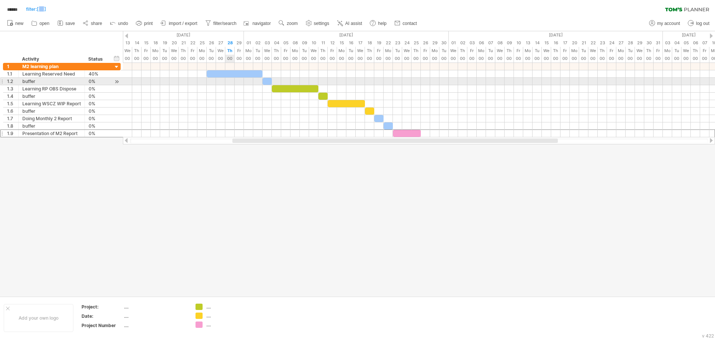
click at [230, 83] on div at bounding box center [419, 81] width 592 height 7
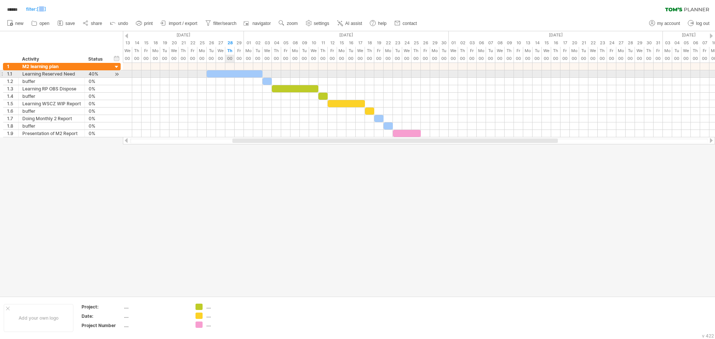
click at [231, 71] on div at bounding box center [235, 73] width 56 height 7
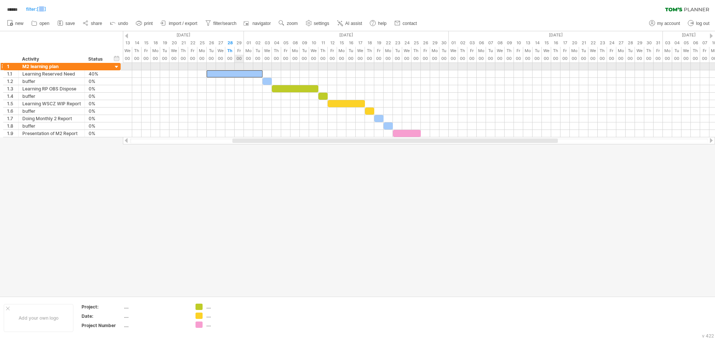
click at [241, 69] on div at bounding box center [419, 66] width 592 height 7
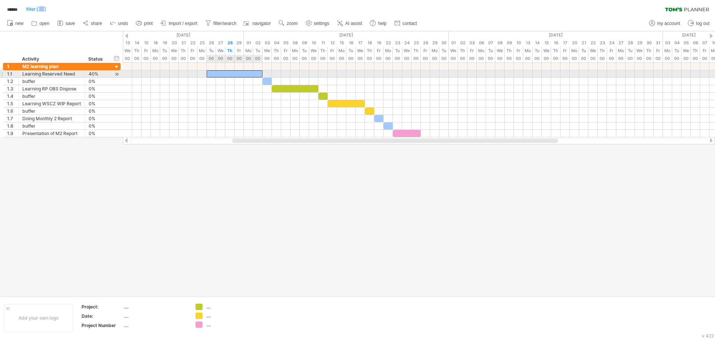
click at [241, 73] on div at bounding box center [235, 73] width 56 height 7
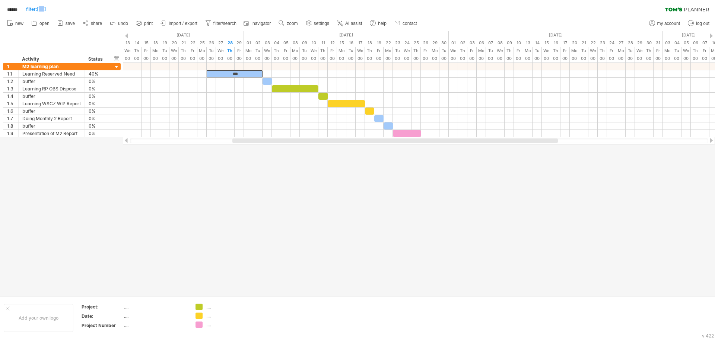
click at [283, 142] on div at bounding box center [395, 141] width 326 height 4
click at [229, 146] on div at bounding box center [357, 163] width 715 height 265
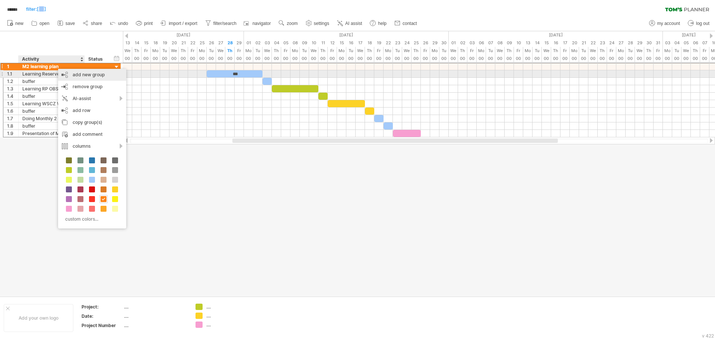
click at [105, 76] on div "add new group" at bounding box center [92, 75] width 68 height 12
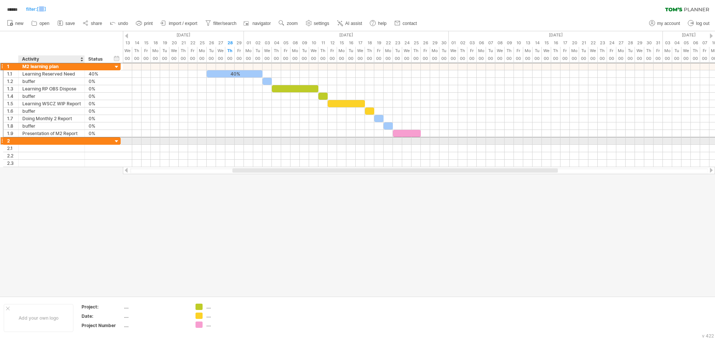
click at [56, 139] on div at bounding box center [51, 140] width 58 height 7
click at [55, 142] on input "text" at bounding box center [51, 140] width 58 height 7
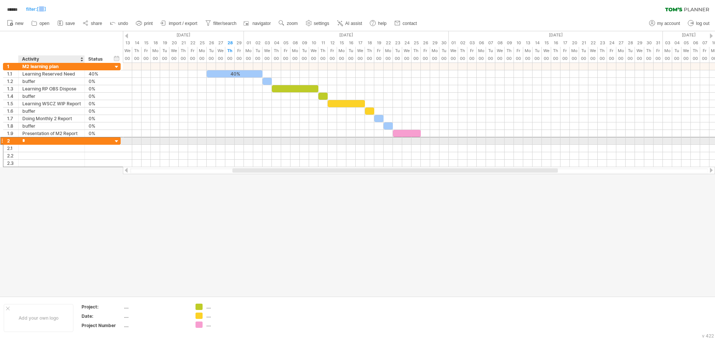
type input "**"
type input "*"
click at [47, 143] on input "**********" at bounding box center [51, 140] width 58 height 7
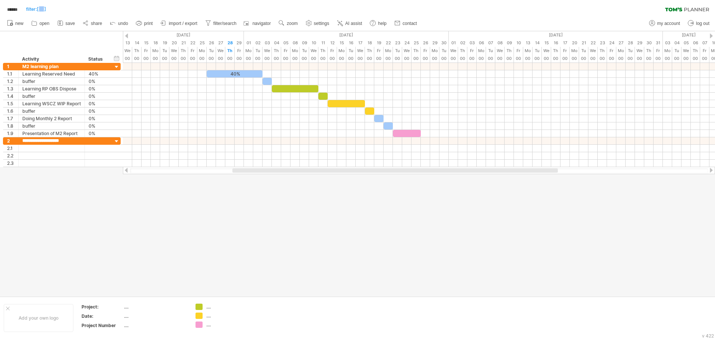
click at [140, 146] on div at bounding box center [357, 163] width 715 height 265
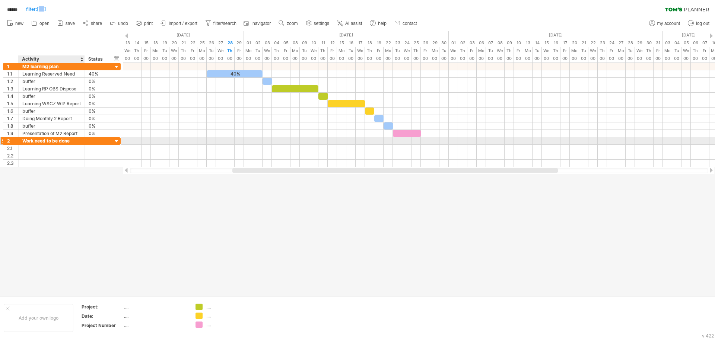
click at [34, 143] on div "Work need to be done" at bounding box center [51, 140] width 58 height 7
type input "**********"
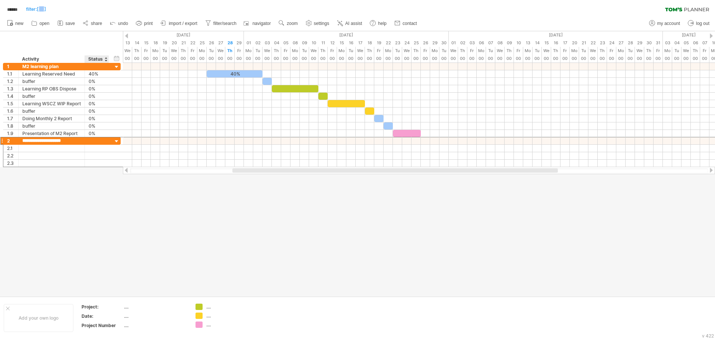
click at [104, 146] on div at bounding box center [357, 163] width 715 height 265
click at [69, 25] on span "save" at bounding box center [70, 23] width 9 height 5
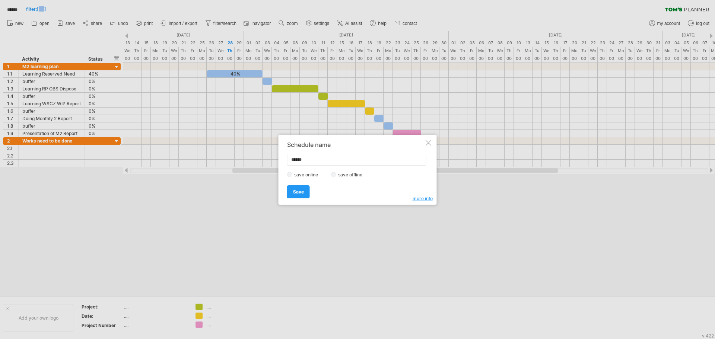
click at [293, 146] on span "Save" at bounding box center [298, 192] width 11 height 6
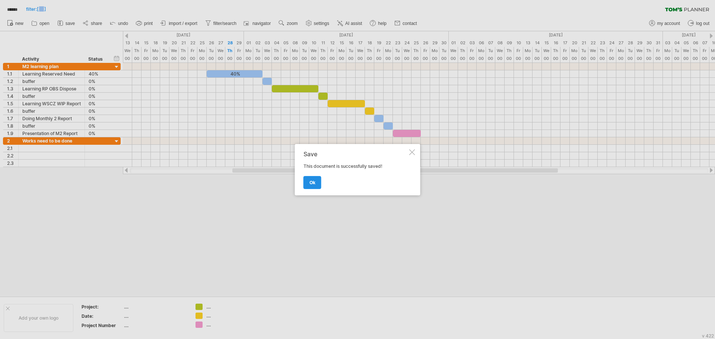
click at [317, 146] on link "ok" at bounding box center [313, 182] width 18 height 13
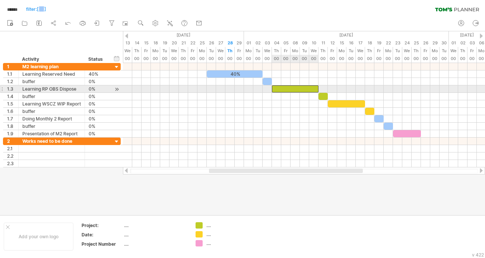
click at [294, 86] on div at bounding box center [295, 88] width 47 height 7
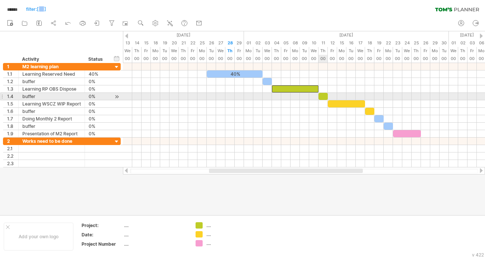
click at [325, 97] on div at bounding box center [322, 96] width 9 height 7
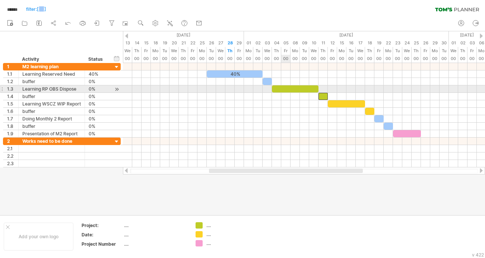
click at [282, 89] on div at bounding box center [295, 88] width 47 height 7
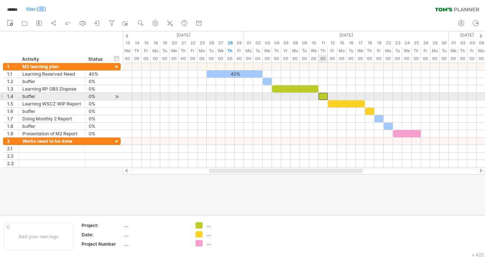
click at [324, 98] on div at bounding box center [322, 96] width 9 height 7
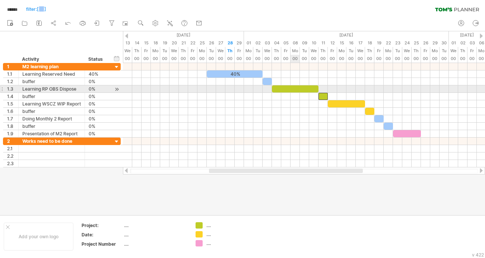
click at [291, 88] on div at bounding box center [295, 88] width 47 height 7
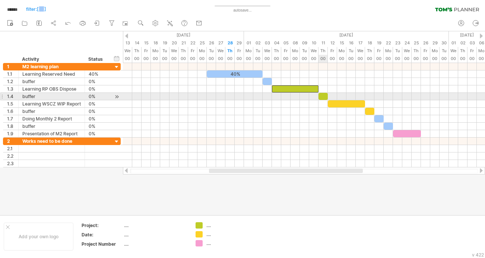
click at [321, 95] on div at bounding box center [322, 96] width 9 height 7
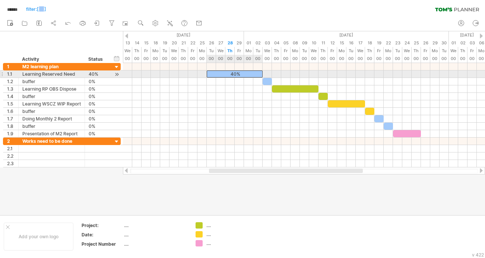
click at [249, 74] on div "40%" at bounding box center [235, 73] width 56 height 7
click at [232, 73] on div "***" at bounding box center [235, 73] width 56 height 7
click at [213, 77] on div "***" at bounding box center [235, 73] width 56 height 7
click at [215, 72] on div "***" at bounding box center [235, 73] width 56 height 7
click at [230, 73] on div "***" at bounding box center [235, 73] width 56 height 7
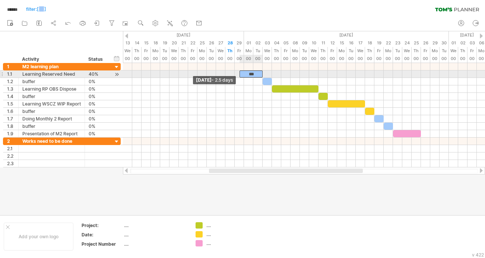
drag, startPoint x: 207, startPoint y: 72, endPoint x: 239, endPoint y: 77, distance: 32.5
click at [239, 77] on span at bounding box center [239, 73] width 3 height 7
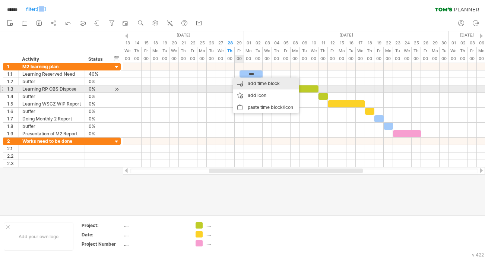
click at [272, 86] on div "add time block" at bounding box center [266, 83] width 66 height 12
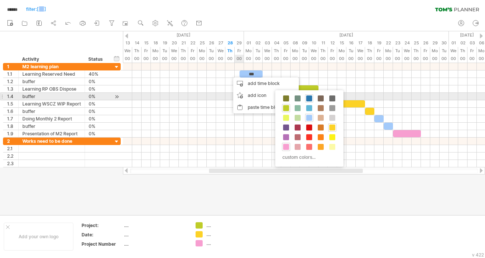
click at [311, 98] on span at bounding box center [309, 98] width 6 height 6
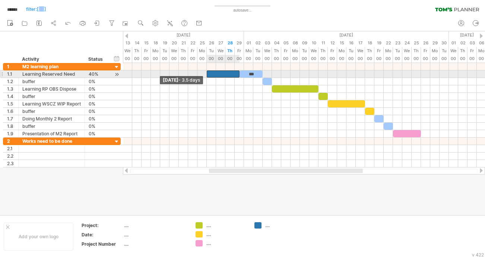
drag, startPoint x: 230, startPoint y: 73, endPoint x: 208, endPoint y: 73, distance: 22.0
click at [208, 73] on div at bounding box center [223, 73] width 33 height 7
drag, startPoint x: 238, startPoint y: 74, endPoint x: 234, endPoint y: 74, distance: 4.5
click at [234, 74] on span at bounding box center [234, 73] width 3 height 7
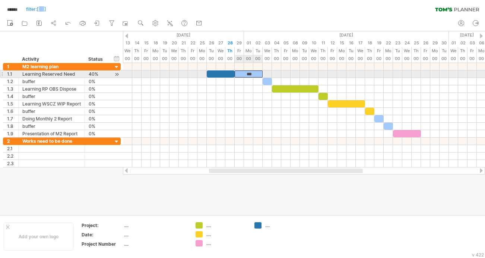
click at [250, 75] on div "***" at bounding box center [249, 73] width 28 height 7
click at [258, 75] on div "***" at bounding box center [249, 73] width 28 height 7
click at [251, 75] on div "***" at bounding box center [249, 73] width 28 height 7
click at [254, 72] on div "***" at bounding box center [249, 73] width 28 height 7
click at [255, 74] on div "***" at bounding box center [249, 73] width 28 height 7
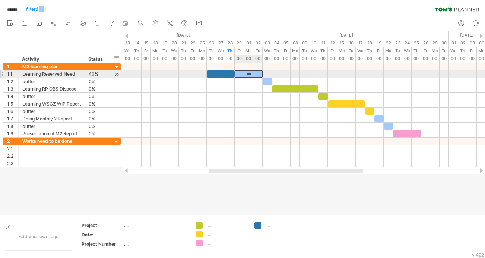
click at [255, 74] on div "***" at bounding box center [249, 73] width 28 height 7
drag, startPoint x: 245, startPoint y: 73, endPoint x: 254, endPoint y: 75, distance: 9.1
click at [254, 75] on div "***" at bounding box center [249, 73] width 28 height 7
click at [255, 74] on div "***" at bounding box center [249, 73] width 28 height 7
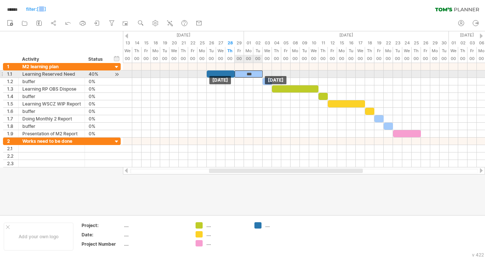
click at [253, 73] on div "***" at bounding box center [249, 73] width 28 height 7
click at [246, 73] on div "***" at bounding box center [249, 73] width 28 height 7
drag, startPoint x: 245, startPoint y: 73, endPoint x: 254, endPoint y: 73, distance: 8.9
click at [254, 73] on div "***" at bounding box center [249, 73] width 28 height 7
click at [225, 76] on div at bounding box center [221, 73] width 28 height 7
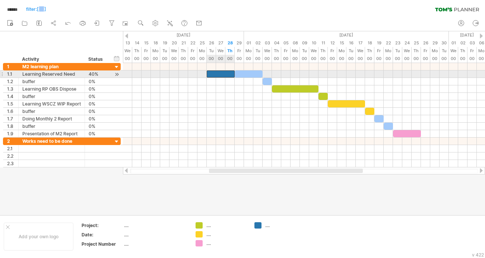
click at [223, 74] on div at bounding box center [221, 73] width 28 height 7
click at [250, 75] on div at bounding box center [249, 73] width 28 height 7
click at [226, 74] on div "*" at bounding box center [221, 73] width 28 height 7
click at [255, 73] on div "*" at bounding box center [249, 73] width 28 height 7
click at [236, 72] on span at bounding box center [234, 73] width 3 height 7
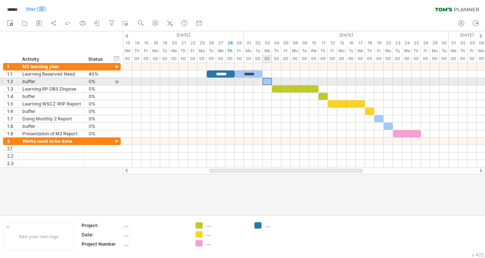
click at [267, 82] on div at bounding box center [267, 81] width 9 height 7
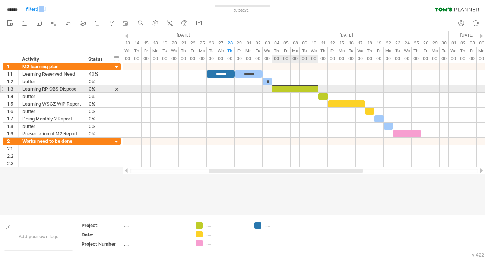
click at [287, 89] on div at bounding box center [295, 88] width 47 height 7
click at [281, 88] on div at bounding box center [295, 88] width 47 height 7
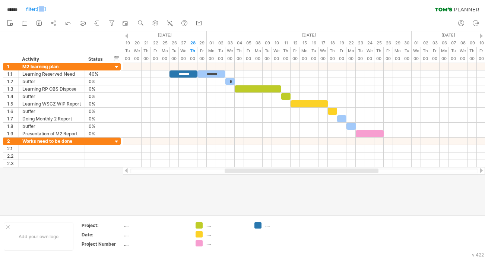
drag, startPoint x: 321, startPoint y: 172, endPoint x: 337, endPoint y: 171, distance: 15.7
click at [337, 146] on div at bounding box center [302, 170] width 154 height 4
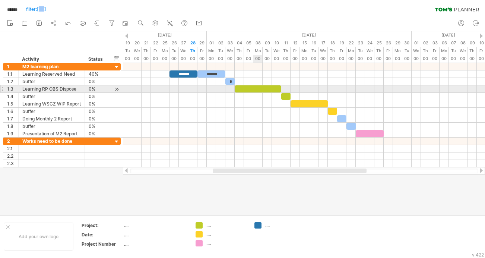
click at [261, 91] on div at bounding box center [258, 88] width 47 height 7
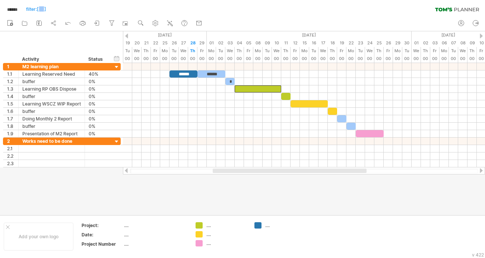
click at [296, 146] on div at bounding box center [304, 170] width 362 height 7
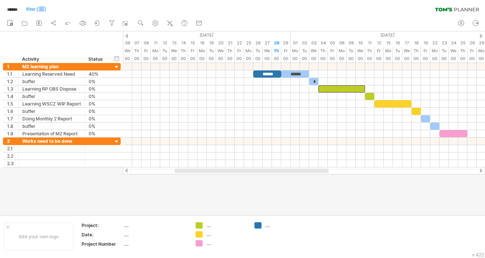
drag, startPoint x: 298, startPoint y: 171, endPoint x: 260, endPoint y: 175, distance: 38.2
click at [260, 146] on div "Trying to reach [DOMAIN_NAME] Connected again... 0% autosave... ****** filter: …" at bounding box center [242, 129] width 485 height 258
click at [38, 24] on icon at bounding box center [38, 22] width 7 height 7
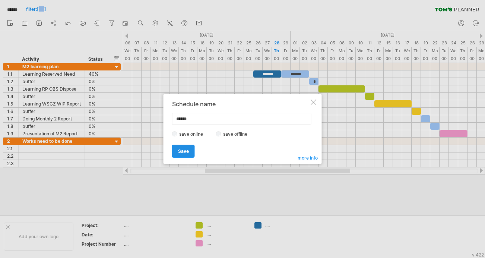
click at [190, 146] on link "Save" at bounding box center [183, 151] width 23 height 13
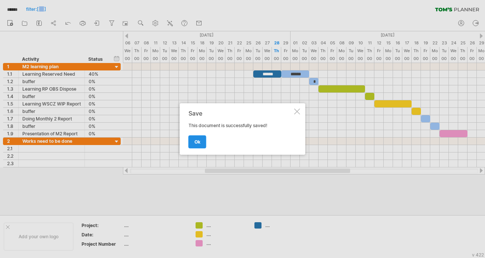
click at [195, 142] on span "ok" at bounding box center [197, 142] width 6 height 6
